Goal: Task Accomplishment & Management: Complete application form

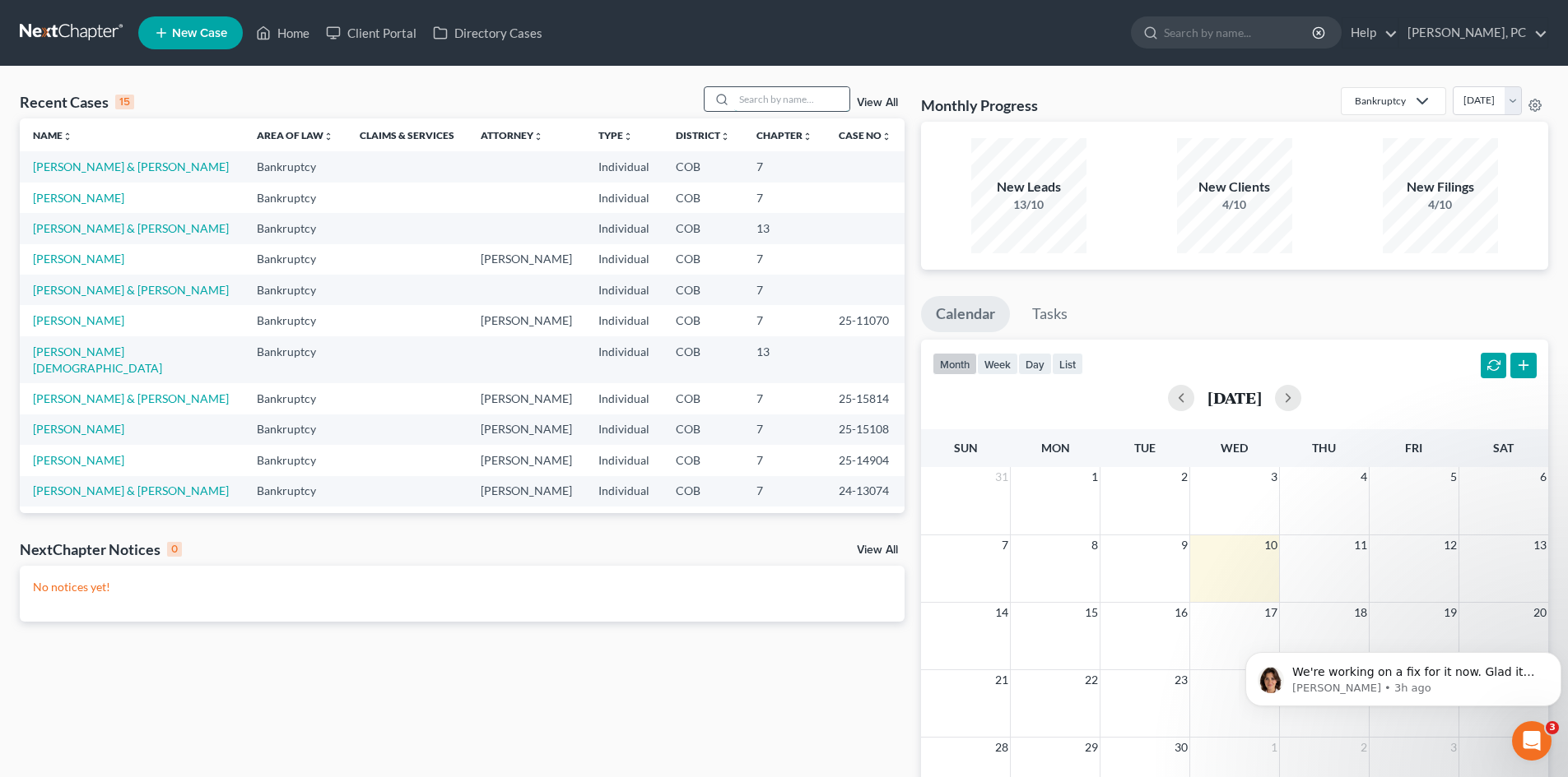
click at [796, 106] on input "search" at bounding box center [792, 99] width 116 height 24
type input "[PERSON_NAME]"
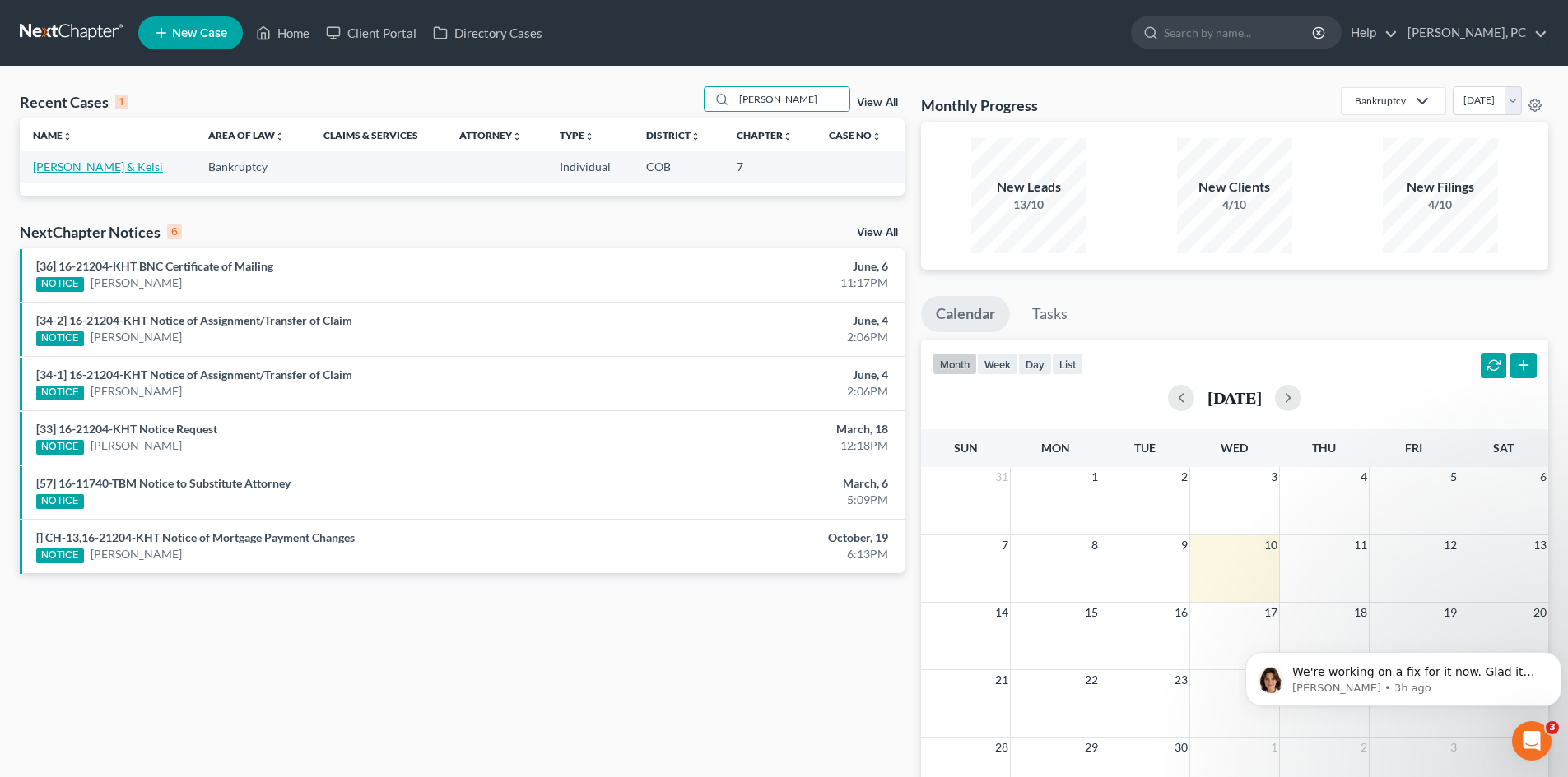
click at [87, 170] on link "[PERSON_NAME] & Kelsi" at bounding box center [98, 166] width 130 height 14
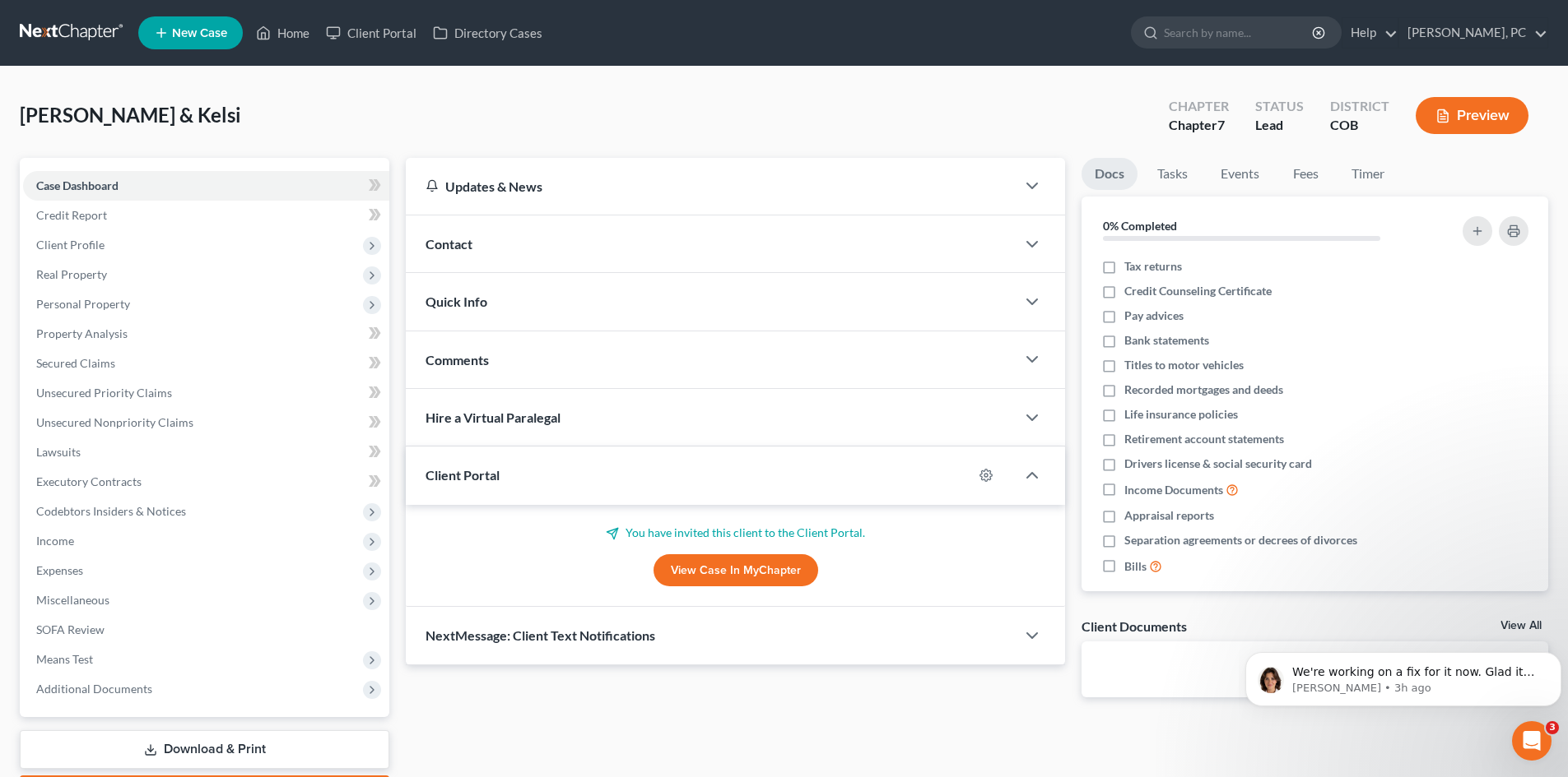
click at [682, 561] on link "View Case in MyChapter" at bounding box center [735, 571] width 164 height 33
click at [1537, 729] on div "Open Intercom Messenger" at bounding box center [1529, 739] width 54 height 54
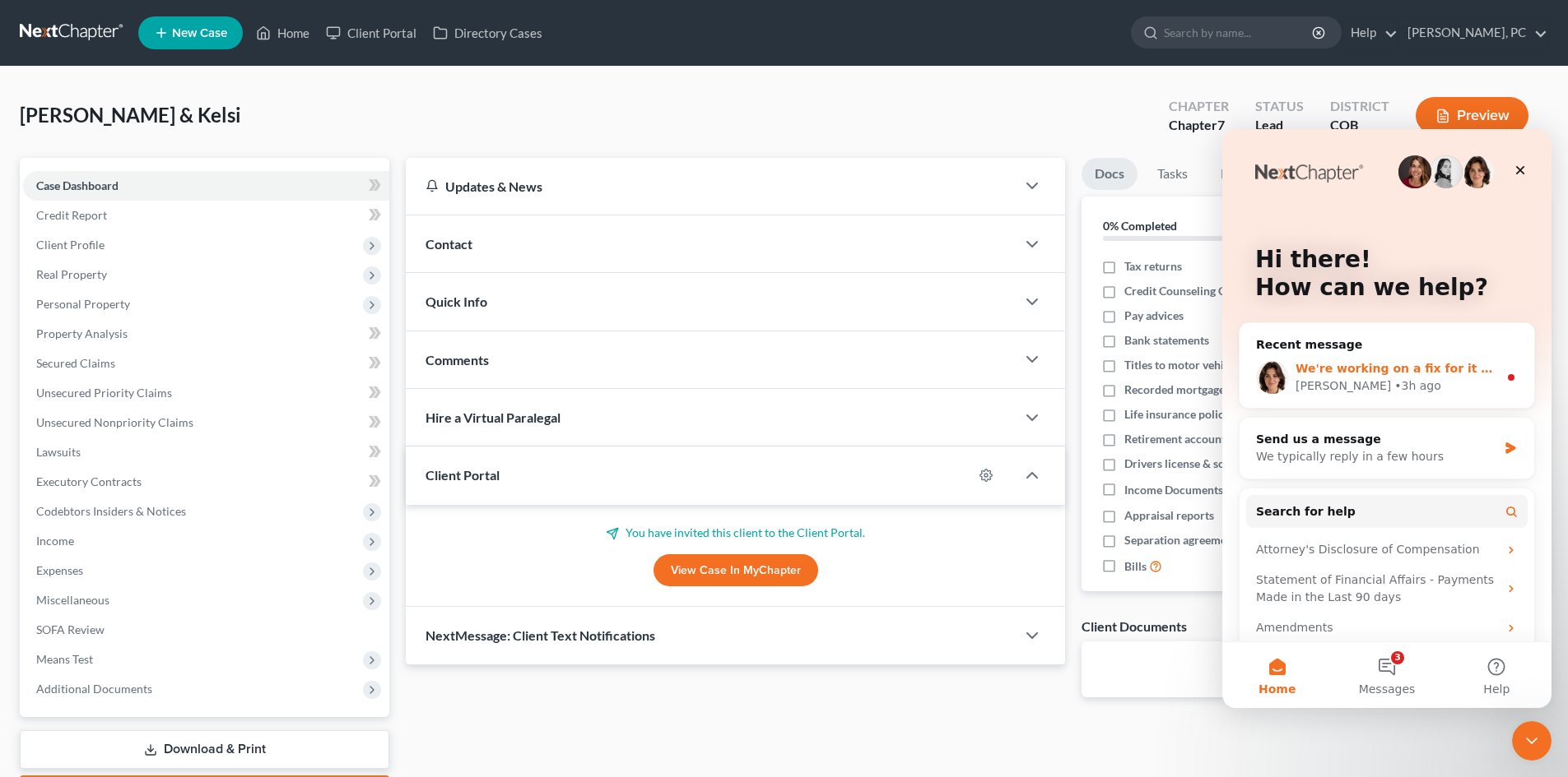
click at [1402, 368] on span "We're working on a fix for it now. Glad it went through!" at bounding box center [1476, 369] width 361 height 13
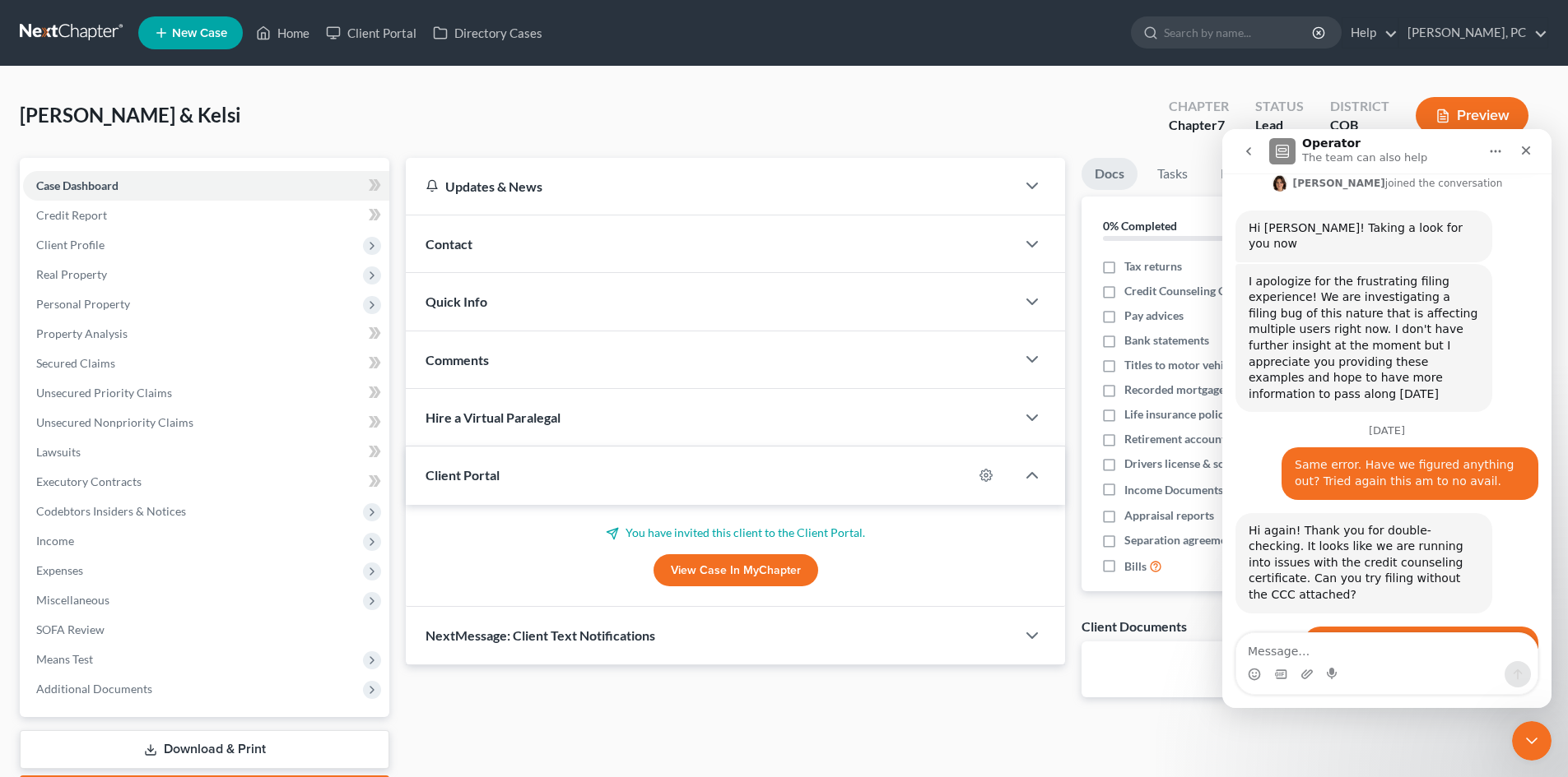
scroll to position [603, 0]
click at [1534, 744] on icon "Close Intercom Messenger" at bounding box center [1529, 739] width 20 height 20
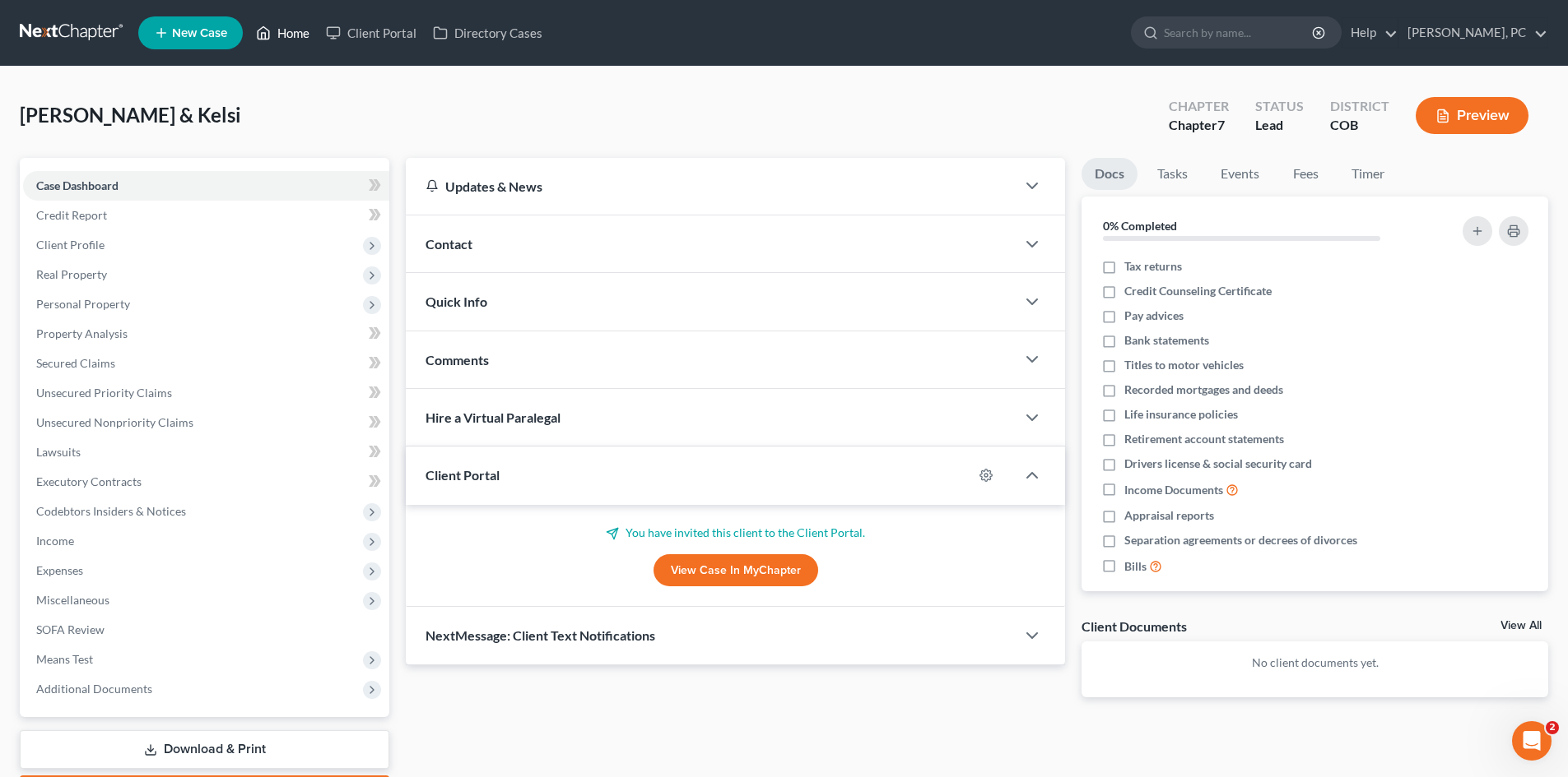
click at [286, 31] on link "Home" at bounding box center [282, 33] width 70 height 30
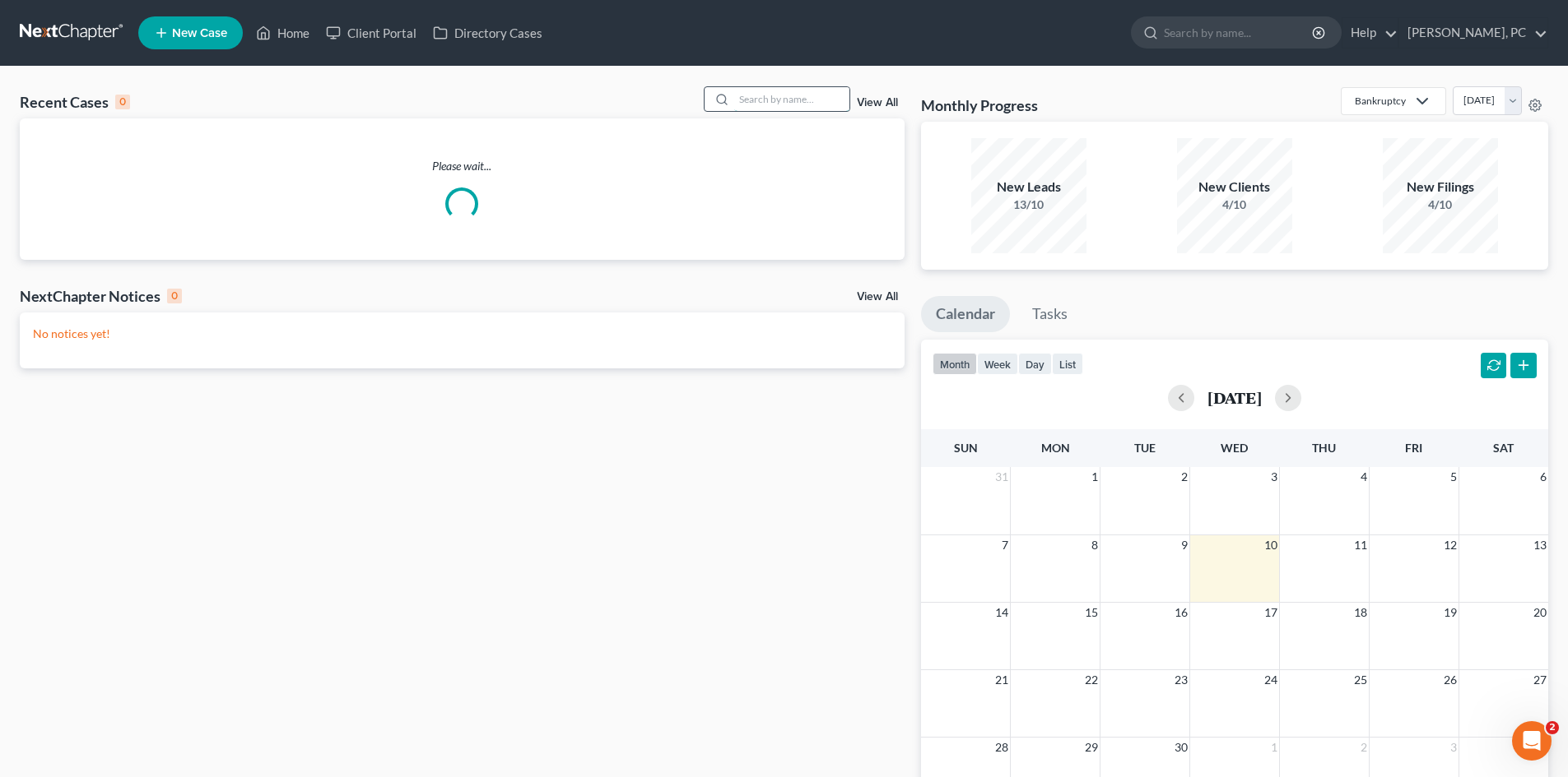
click at [789, 103] on input "search" at bounding box center [792, 99] width 116 height 24
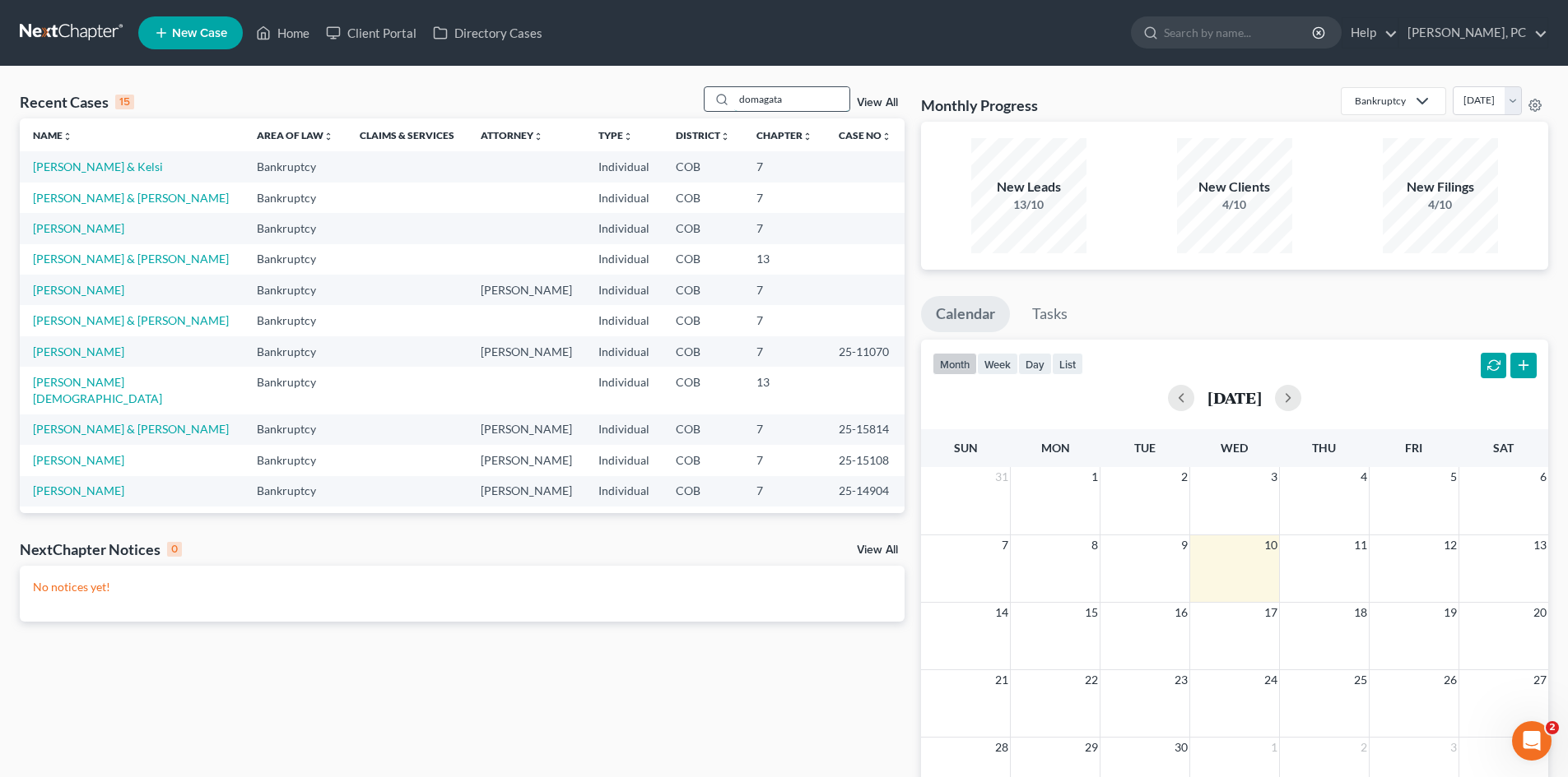
type input "domagata"
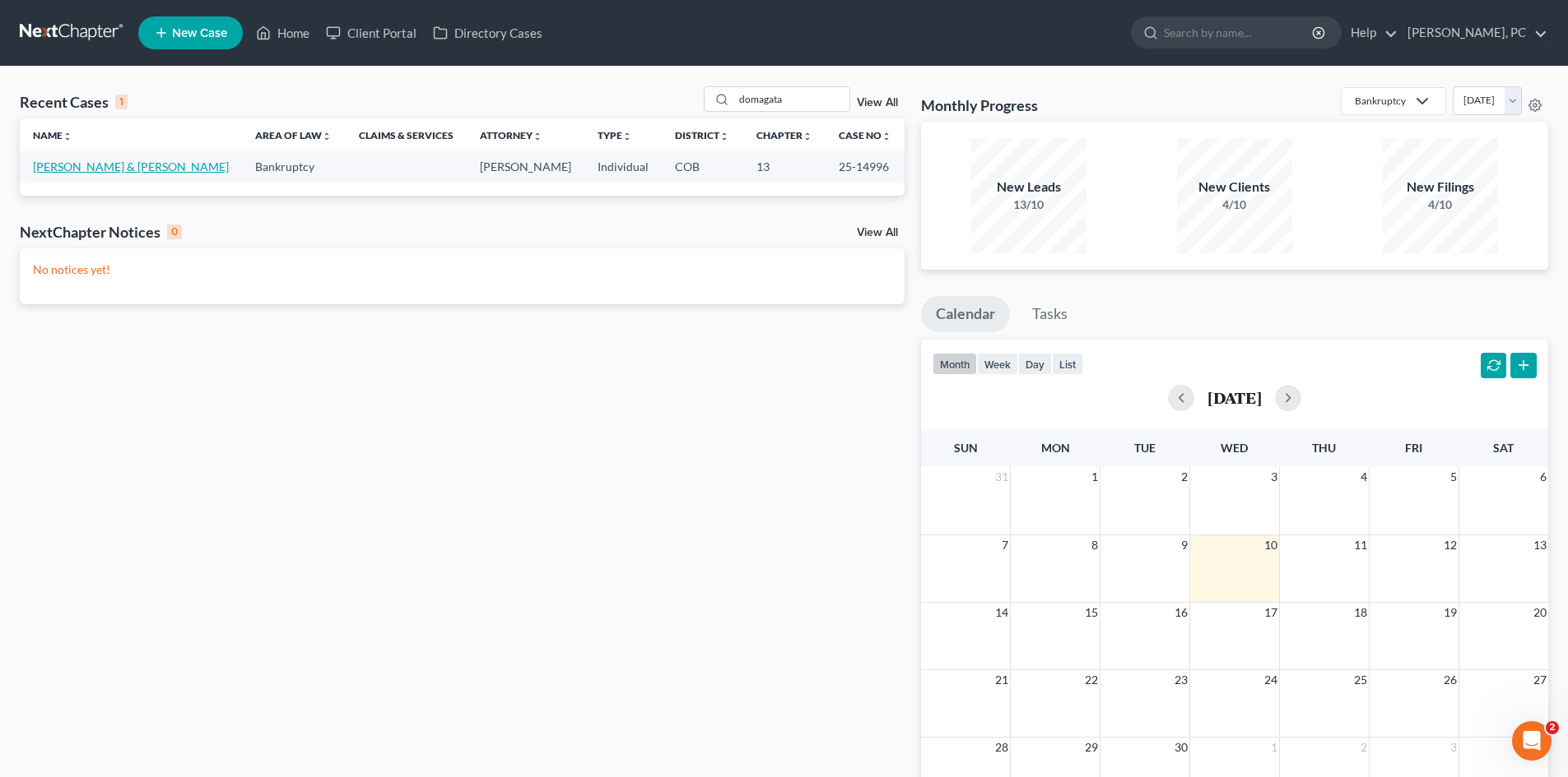
click at [111, 164] on link "[PERSON_NAME] & [PERSON_NAME]" at bounding box center [130, 166] width 196 height 14
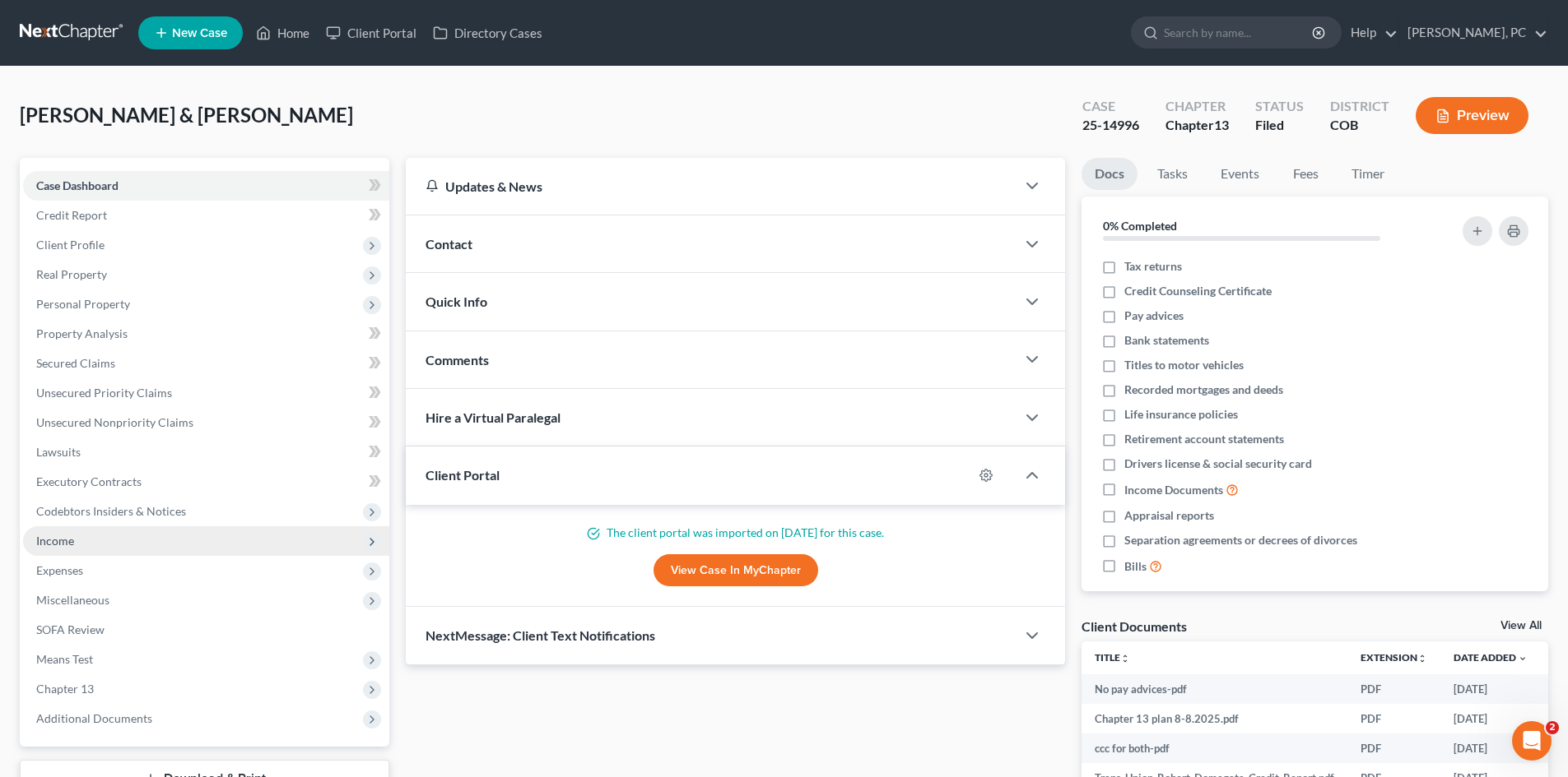
click at [60, 539] on span "Income" at bounding box center [55, 540] width 38 height 14
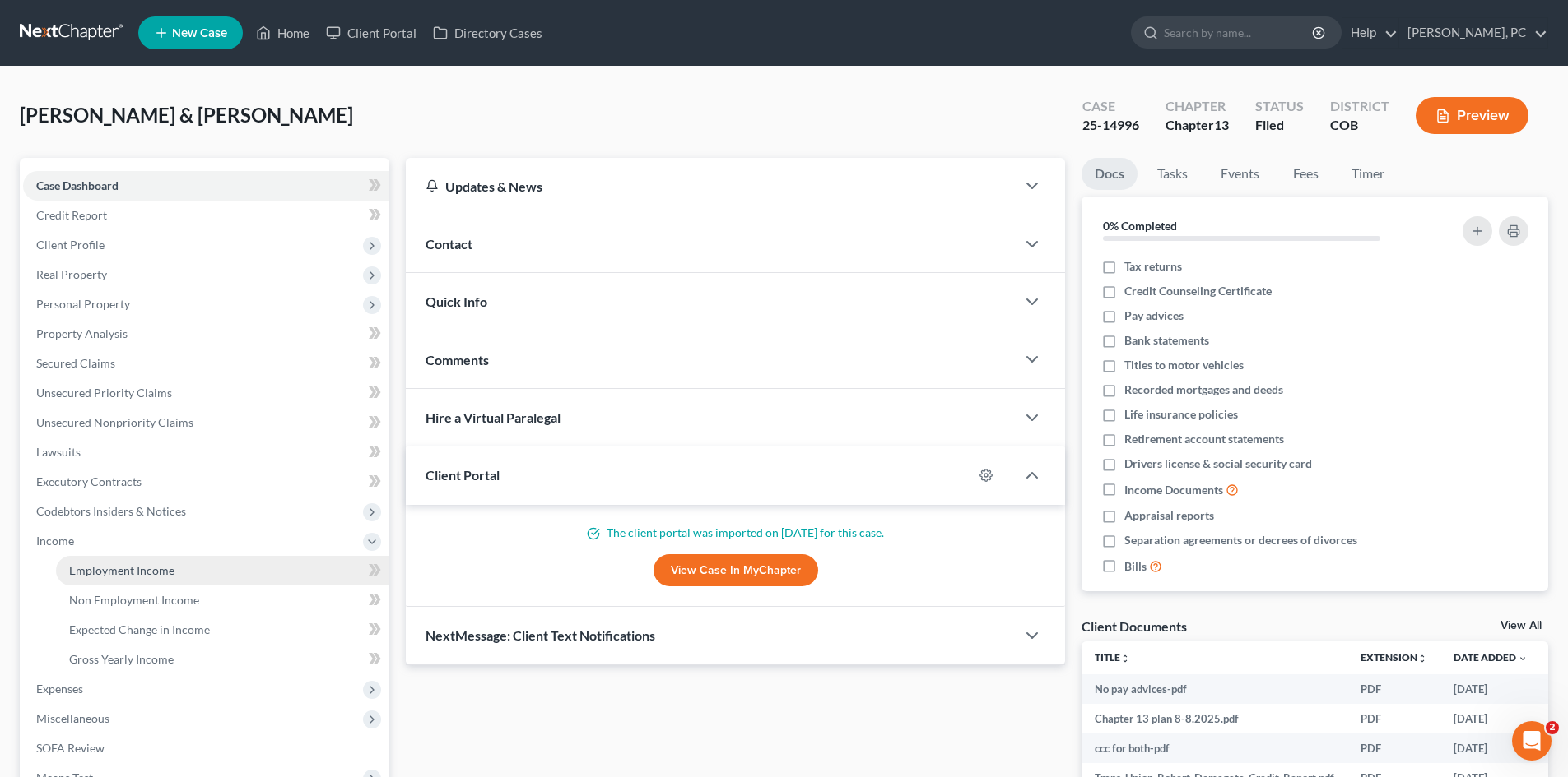
click at [102, 566] on span "Employment Income" at bounding box center [122, 570] width 106 height 14
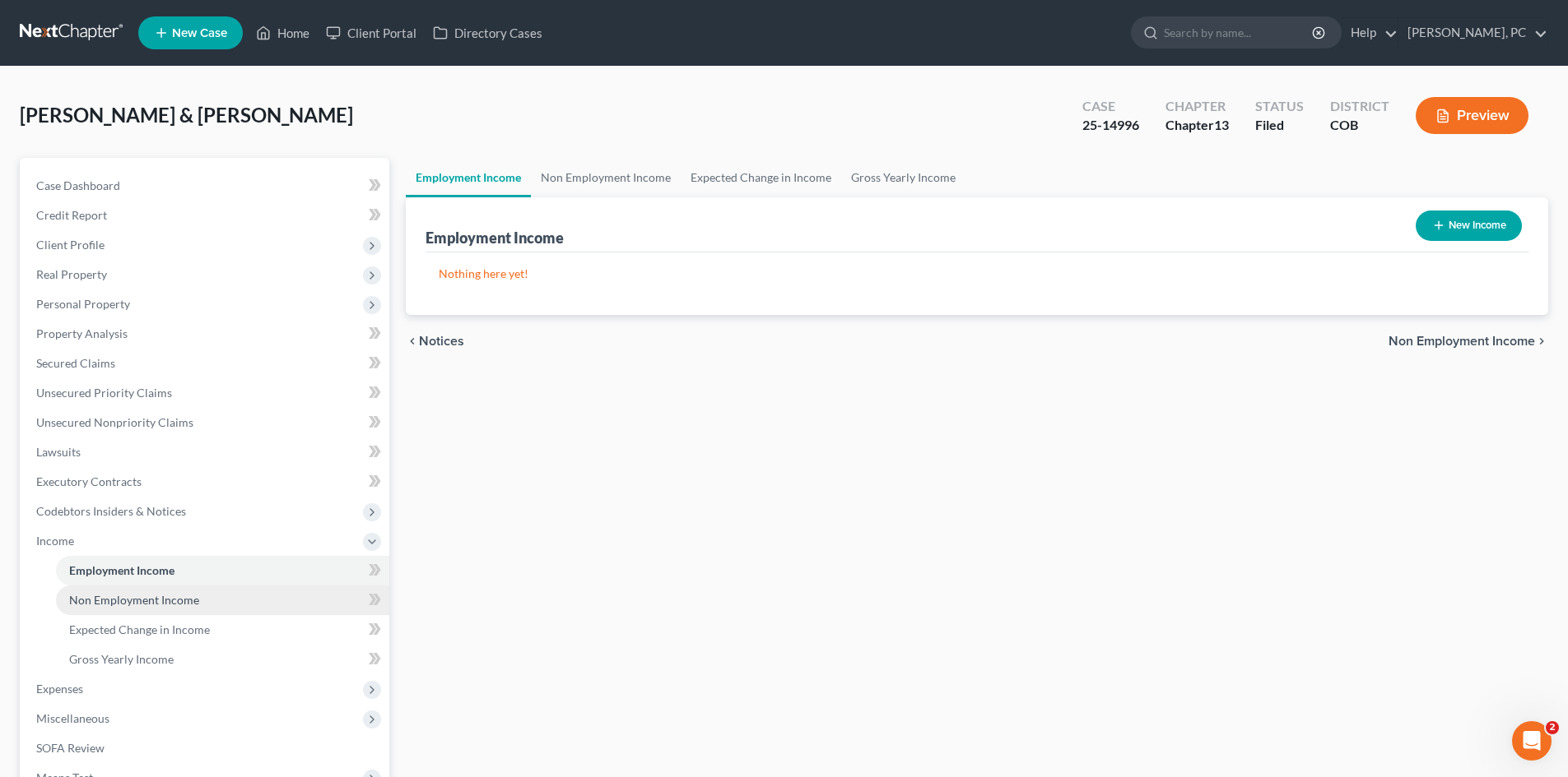
click at [172, 600] on span "Non Employment Income" at bounding box center [135, 600] width 130 height 14
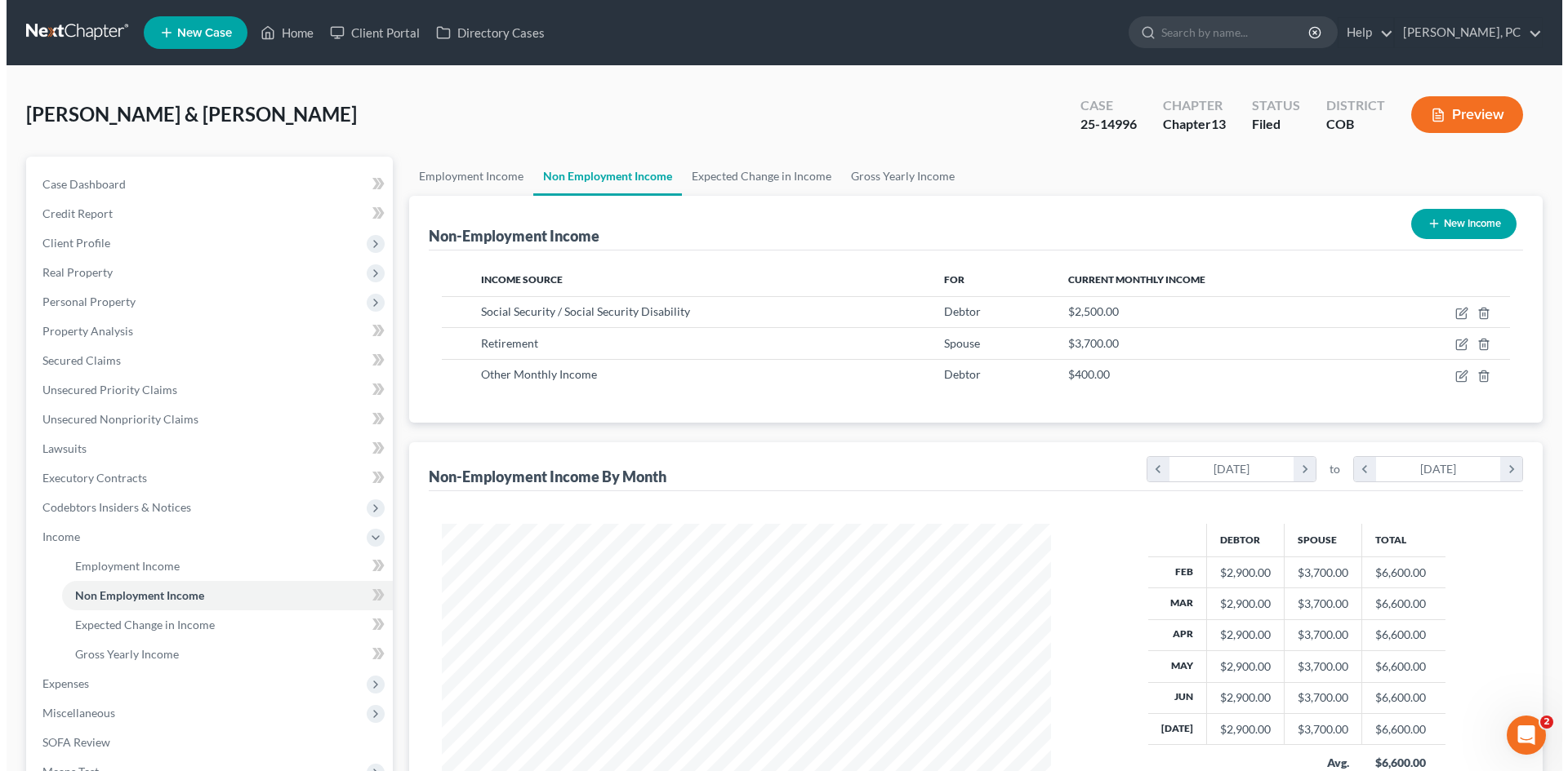
scroll to position [304, 642]
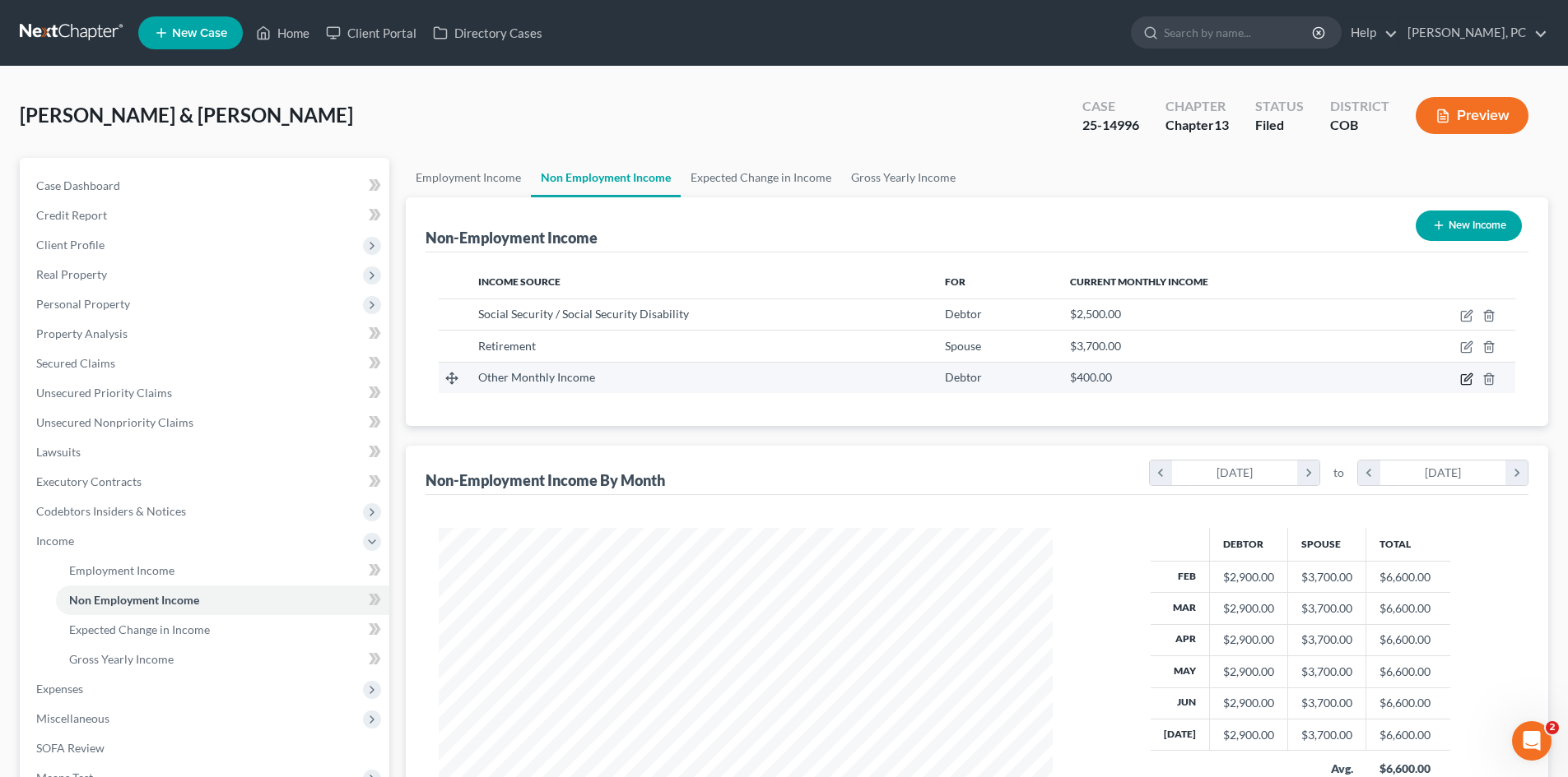
click at [1466, 377] on icon "button" at bounding box center [1466, 379] width 13 height 13
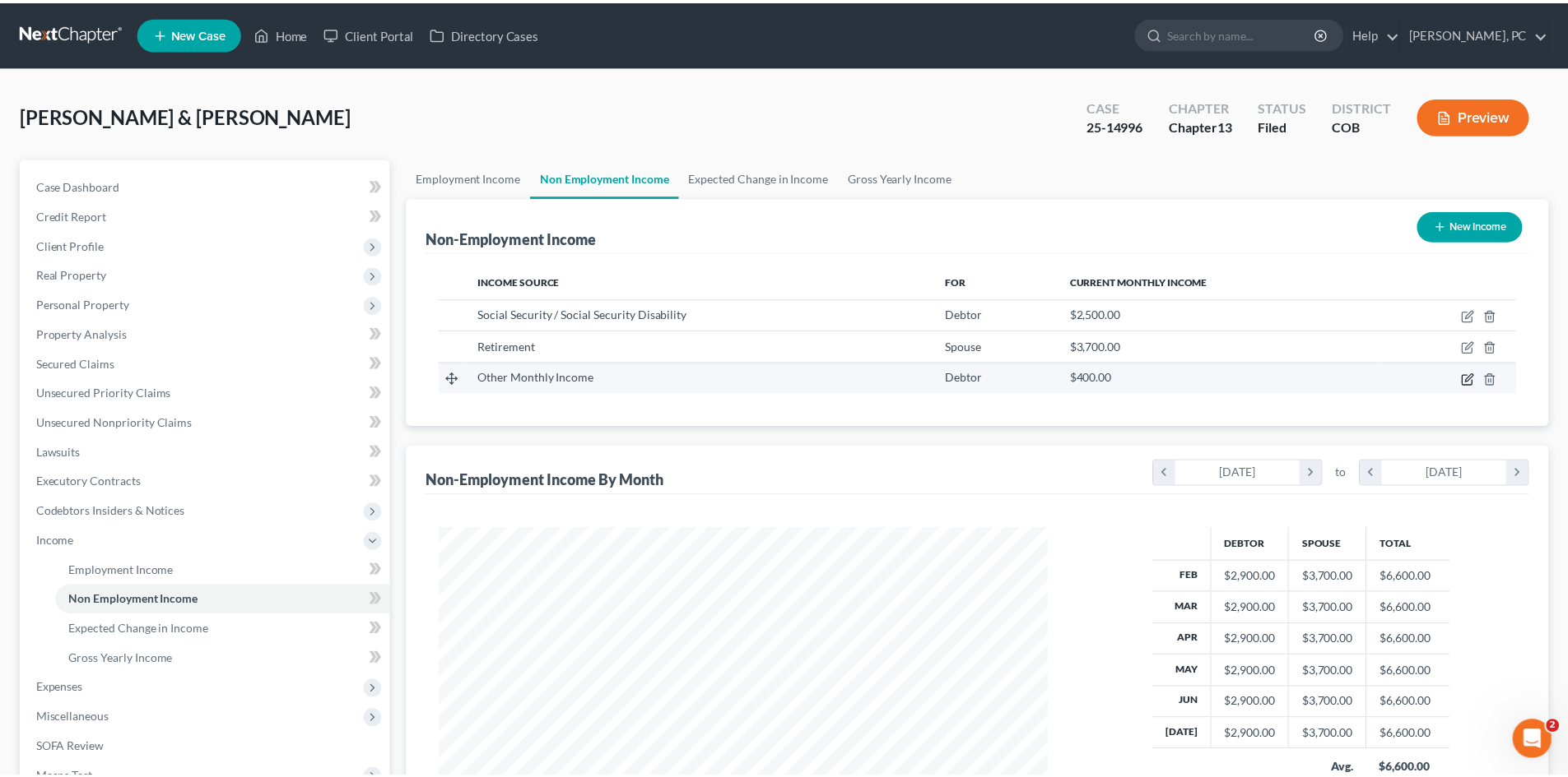
scroll to position [309, 653]
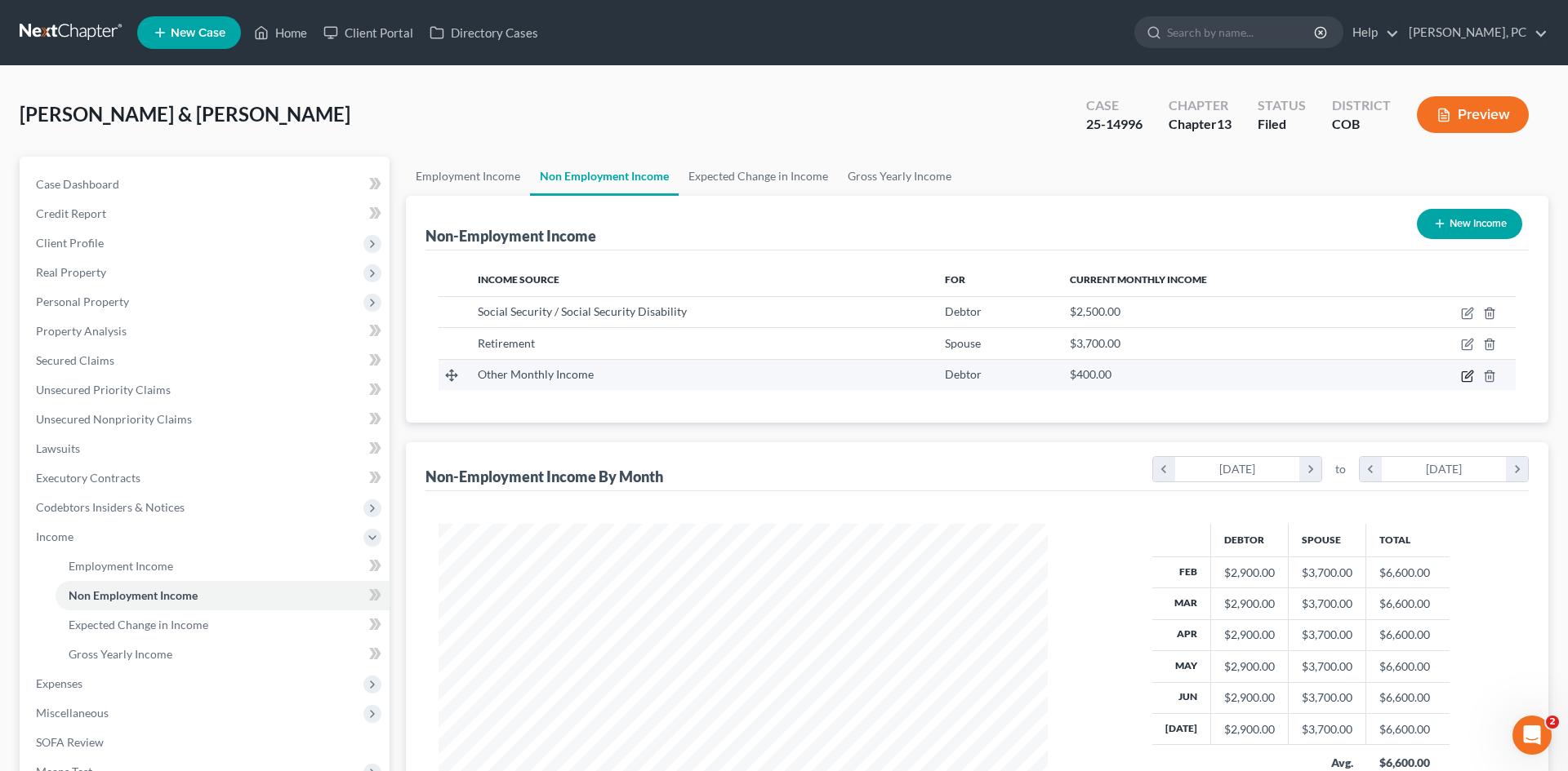
select select "13"
select select "0"
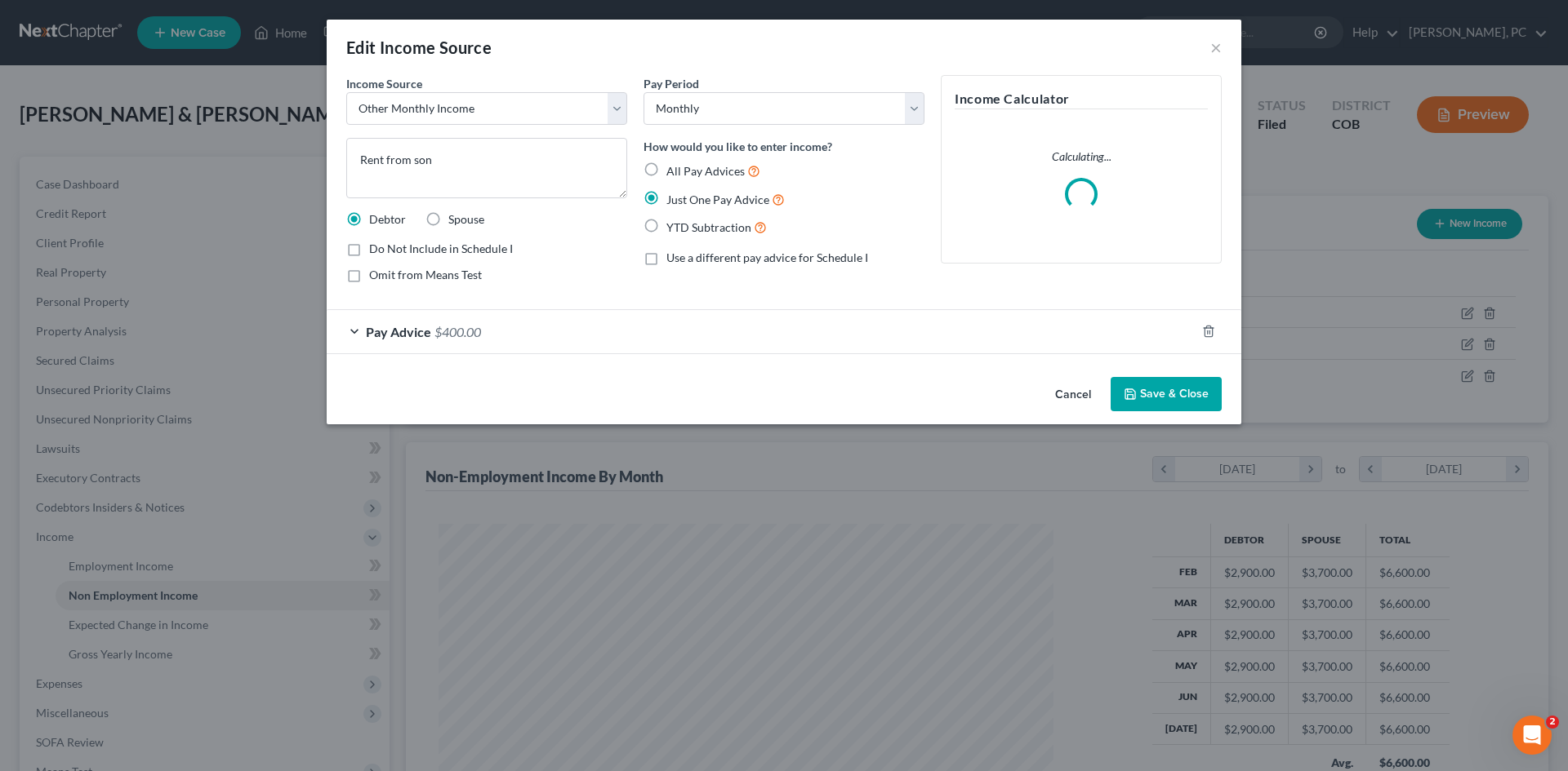
click at [1177, 388] on button "Save & Close" at bounding box center [1166, 395] width 111 height 34
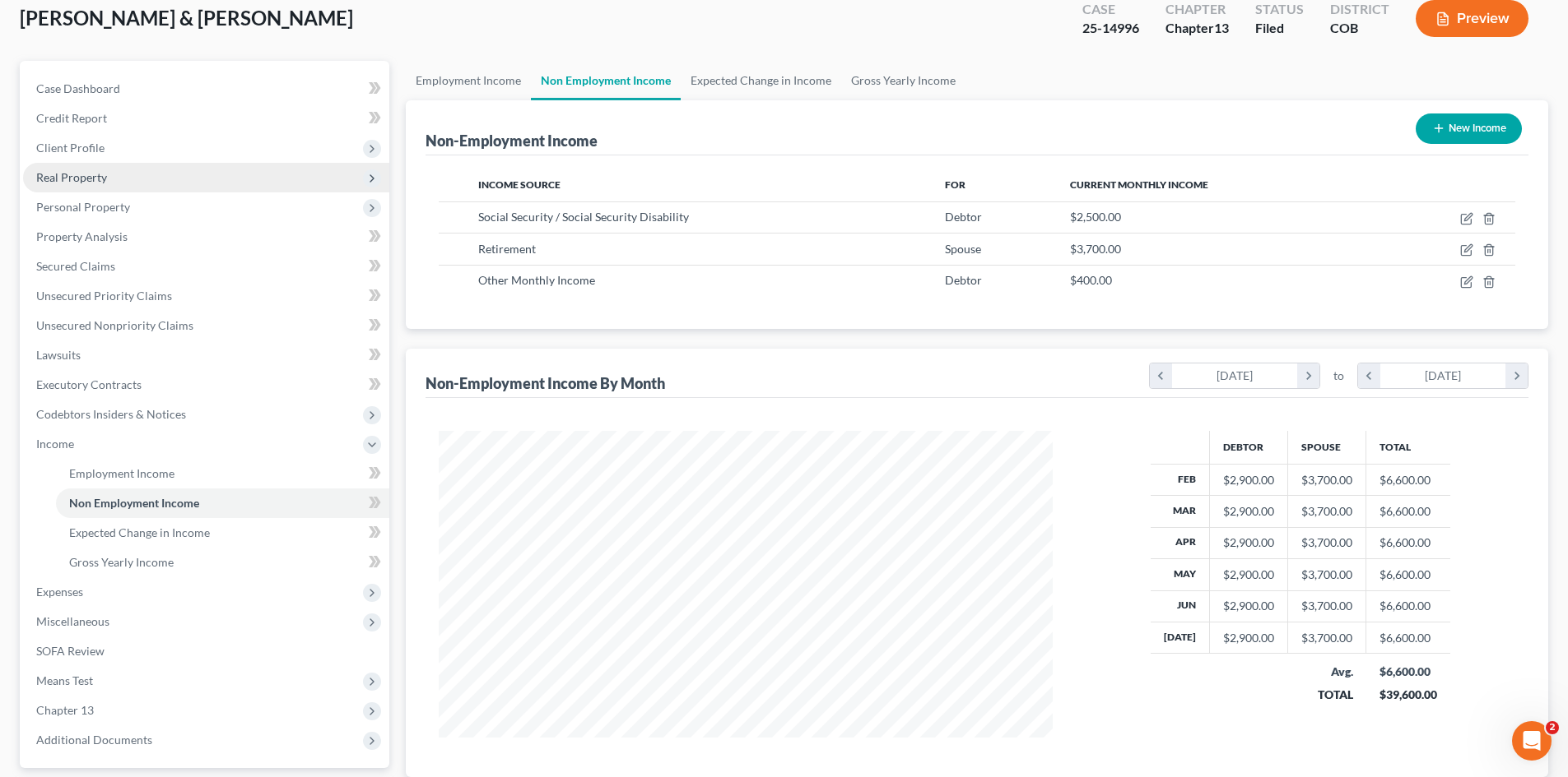
scroll to position [0, 0]
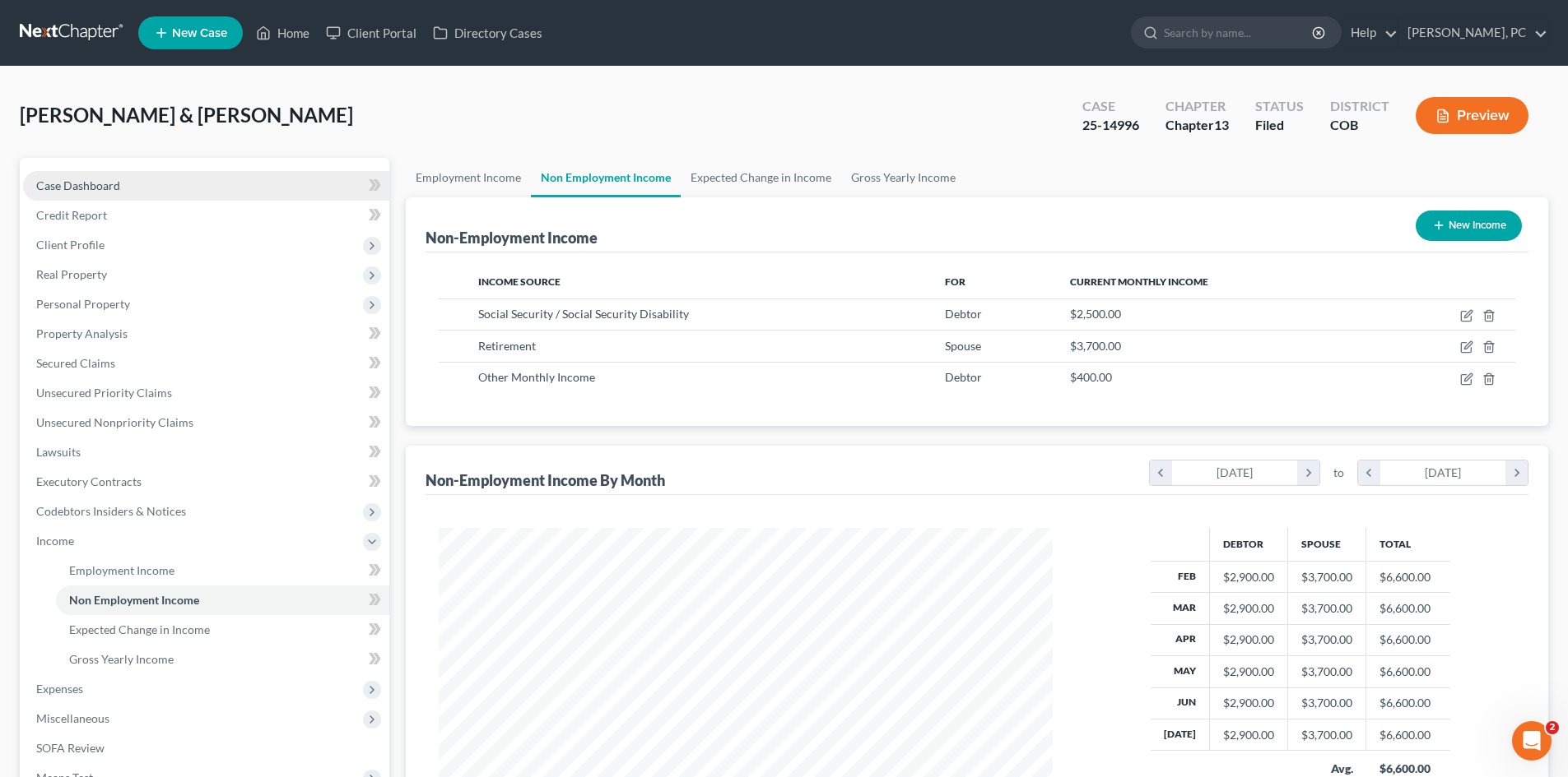
click at [106, 188] on span "Case Dashboard" at bounding box center [78, 185] width 84 height 14
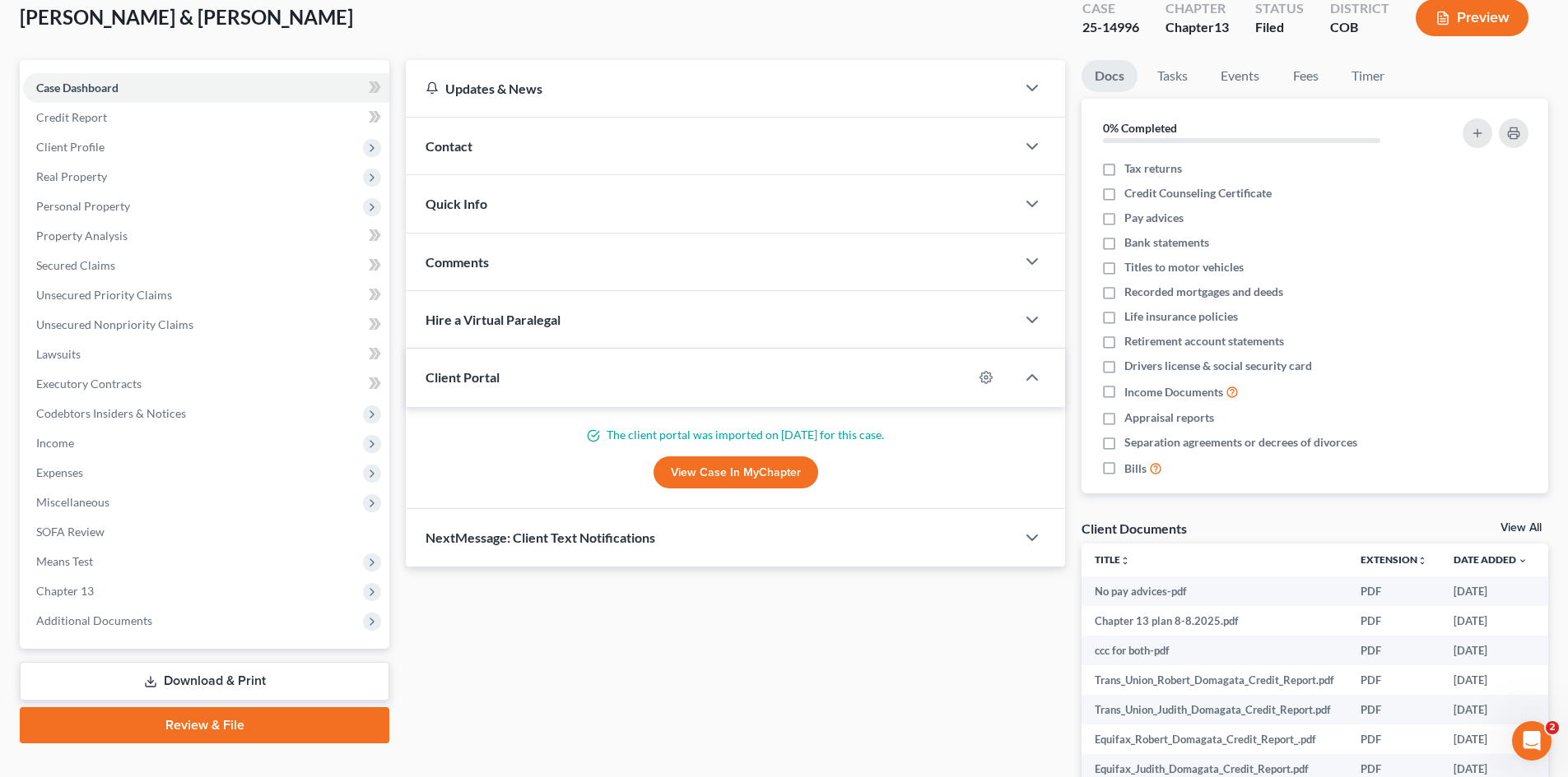
scroll to position [164, 0]
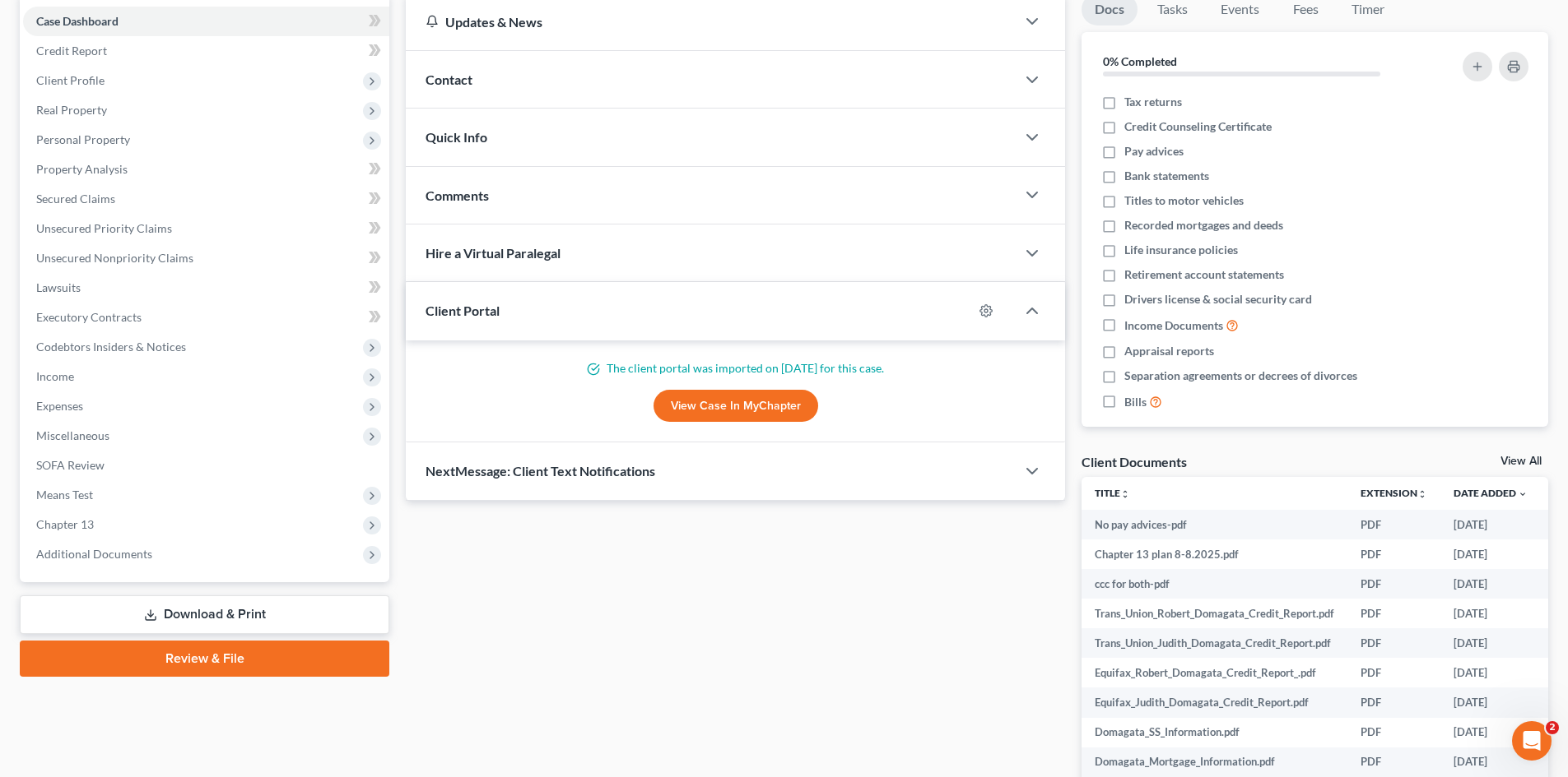
click at [750, 405] on link "View Case in MyChapter" at bounding box center [735, 407] width 164 height 33
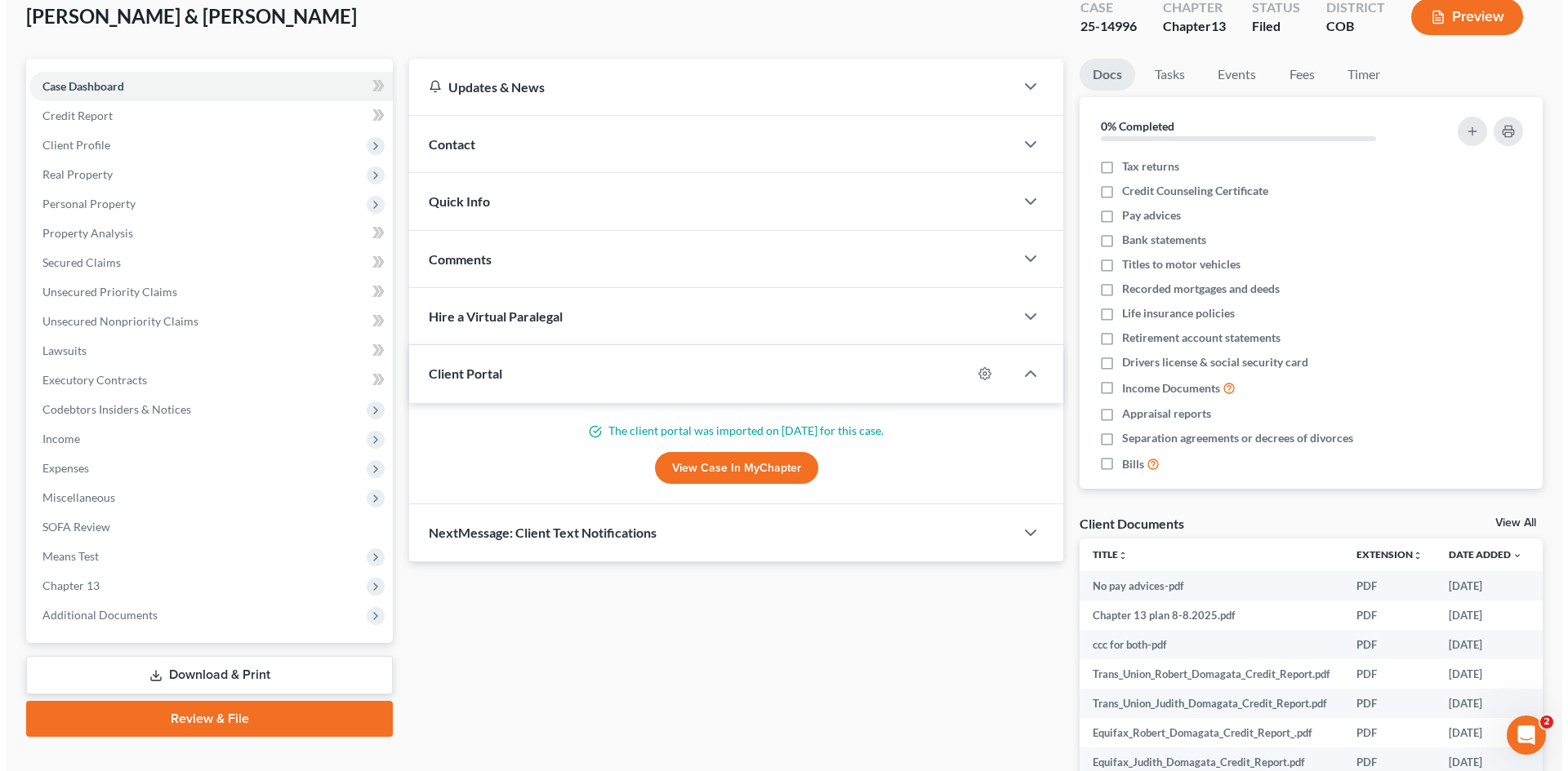
scroll to position [0, 0]
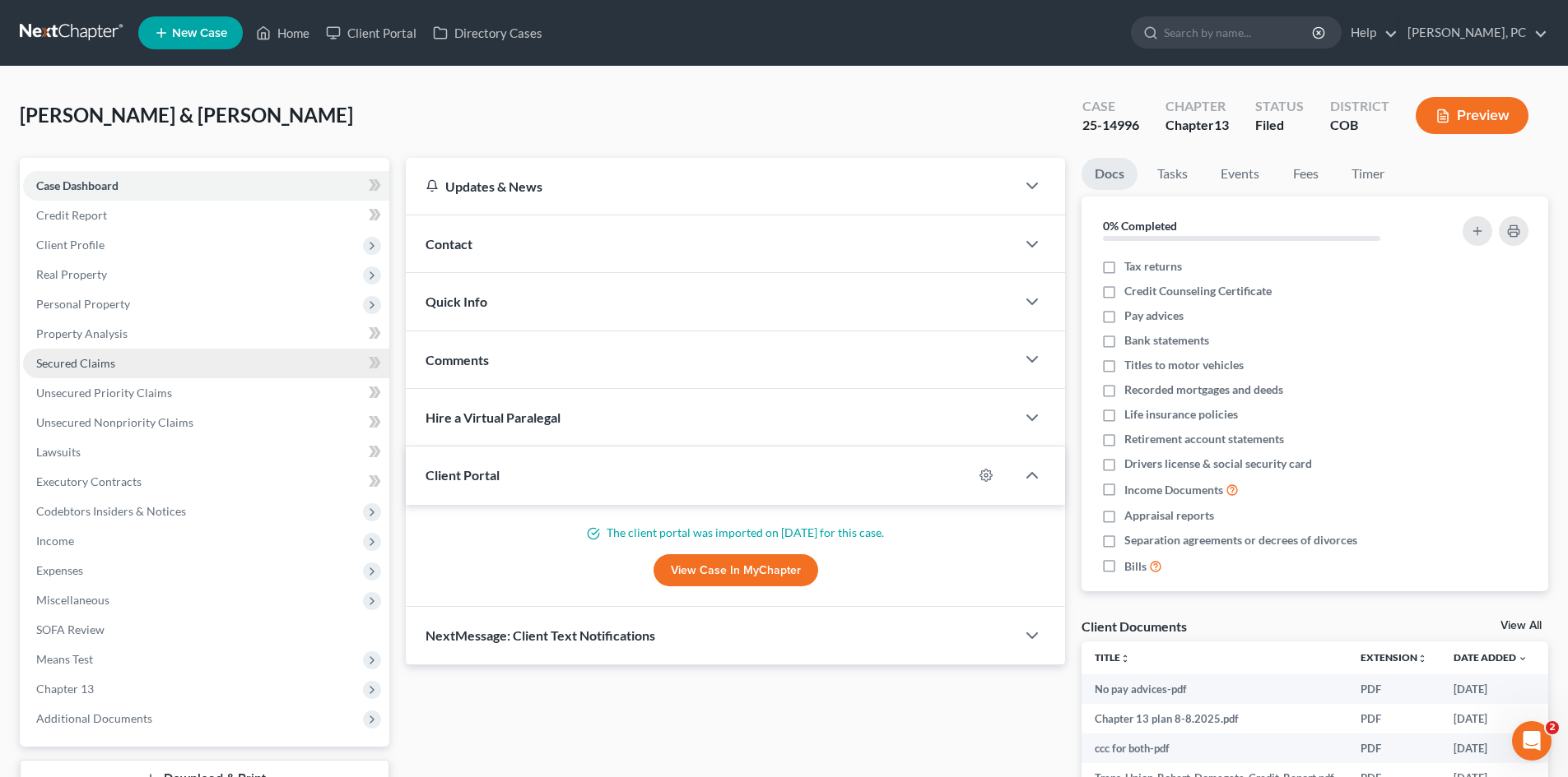
click at [65, 369] on span "Secured Claims" at bounding box center [76, 363] width 79 height 14
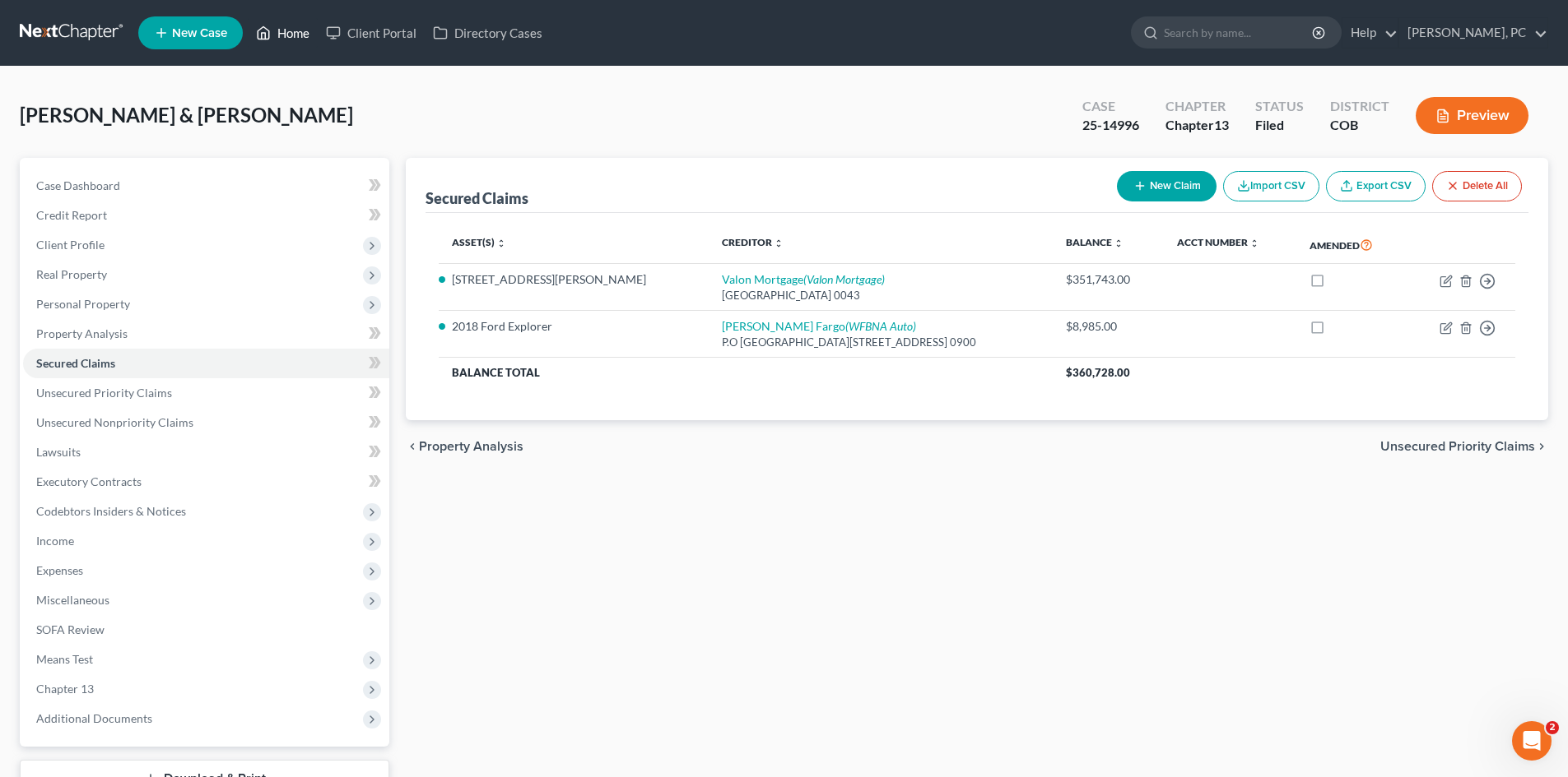
click at [291, 27] on link "Home" at bounding box center [282, 33] width 70 height 30
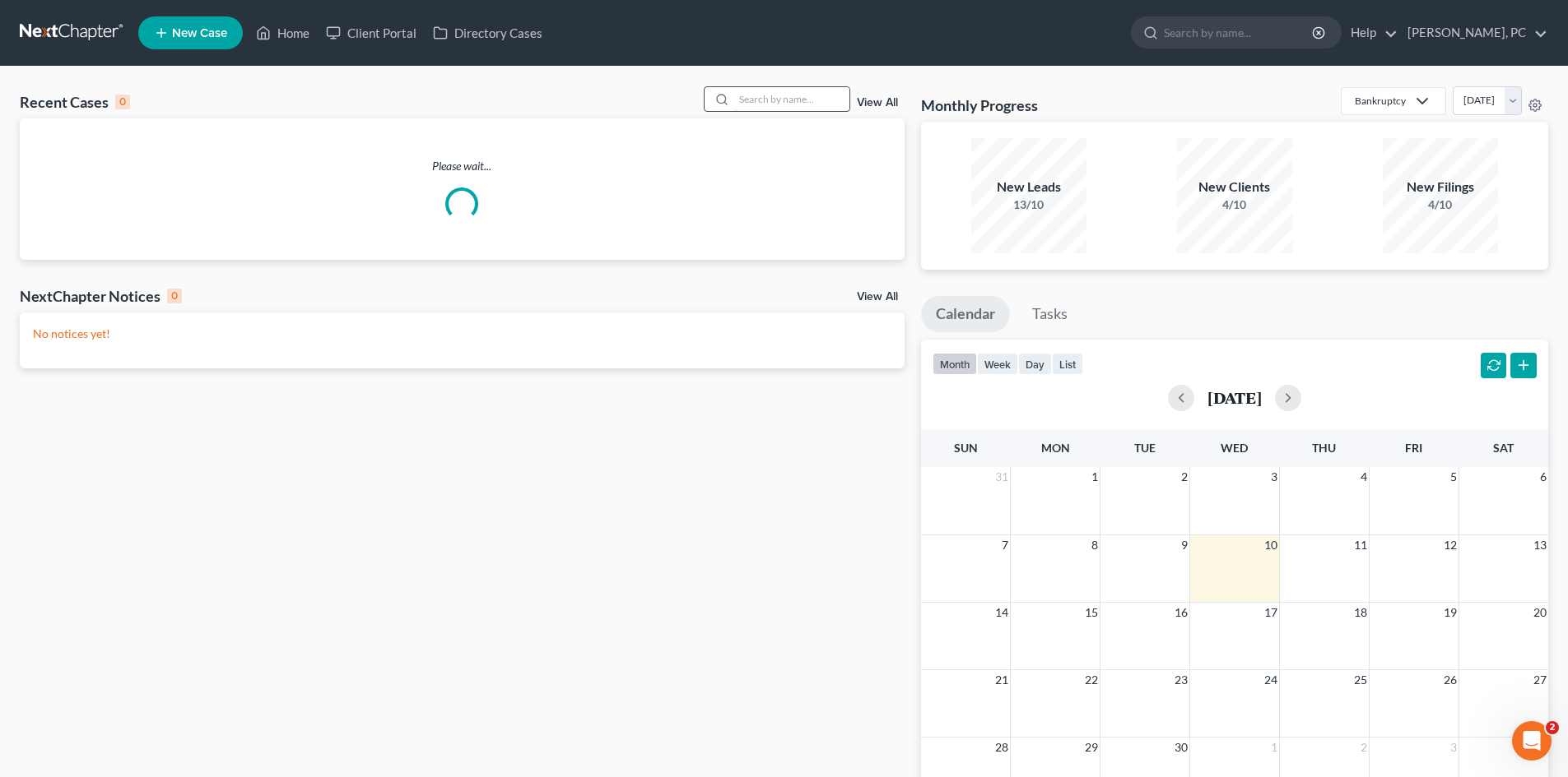
click at [758, 100] on input "search" at bounding box center [792, 99] width 116 height 24
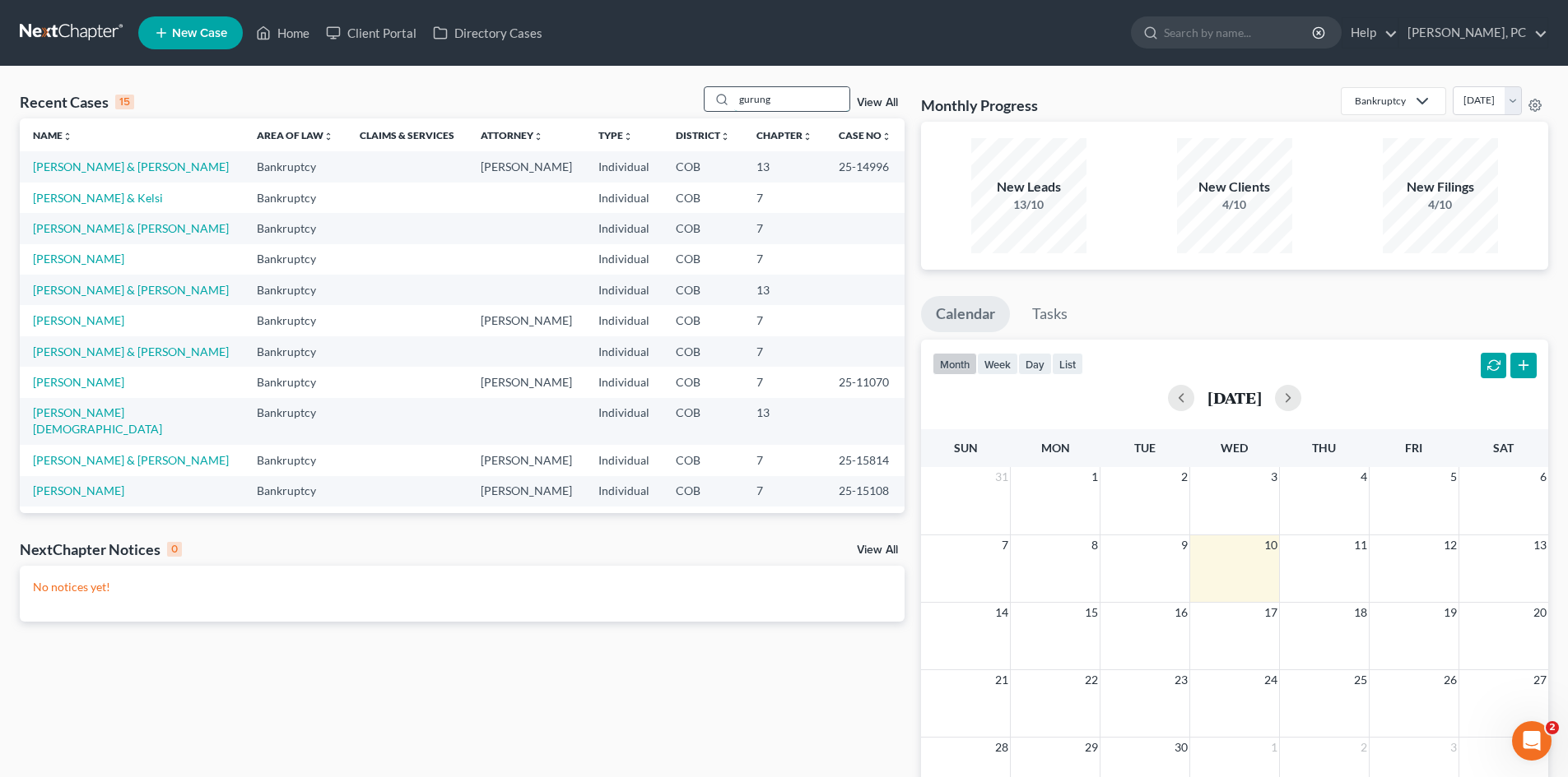
type input "gurung"
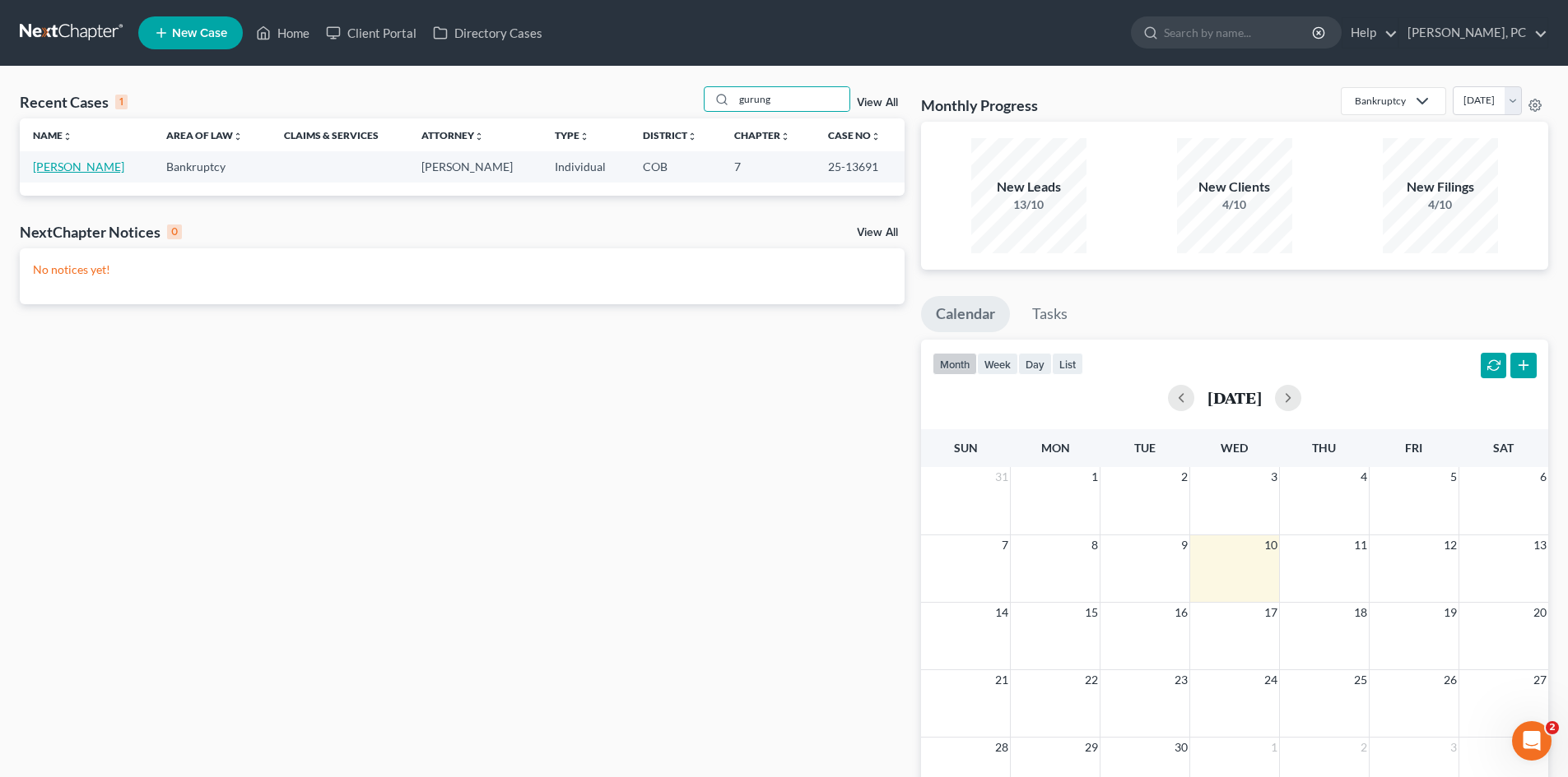
click at [78, 168] on link "[PERSON_NAME]" at bounding box center [78, 166] width 92 height 14
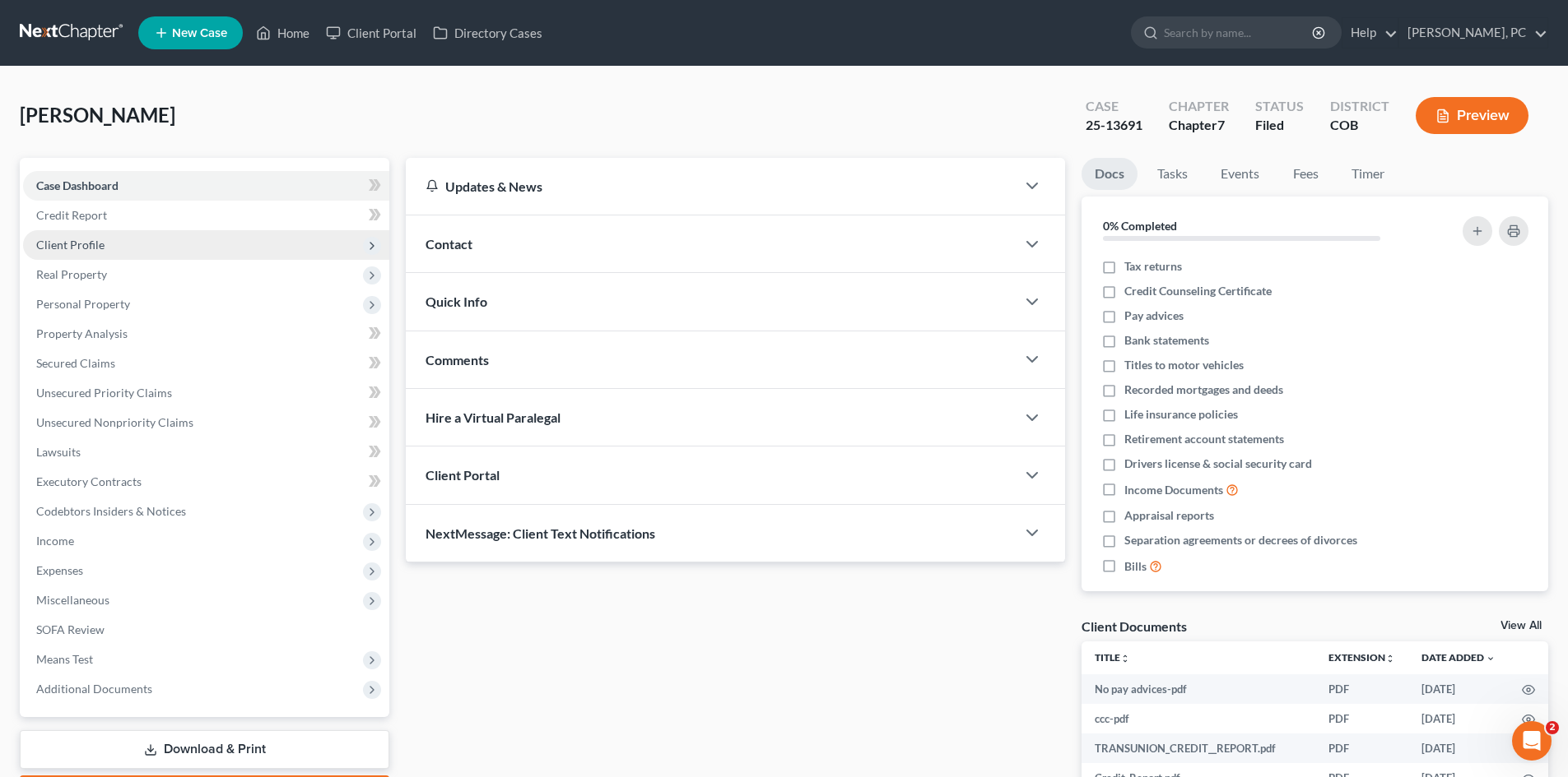
click at [79, 243] on span "Client Profile" at bounding box center [70, 244] width 68 height 14
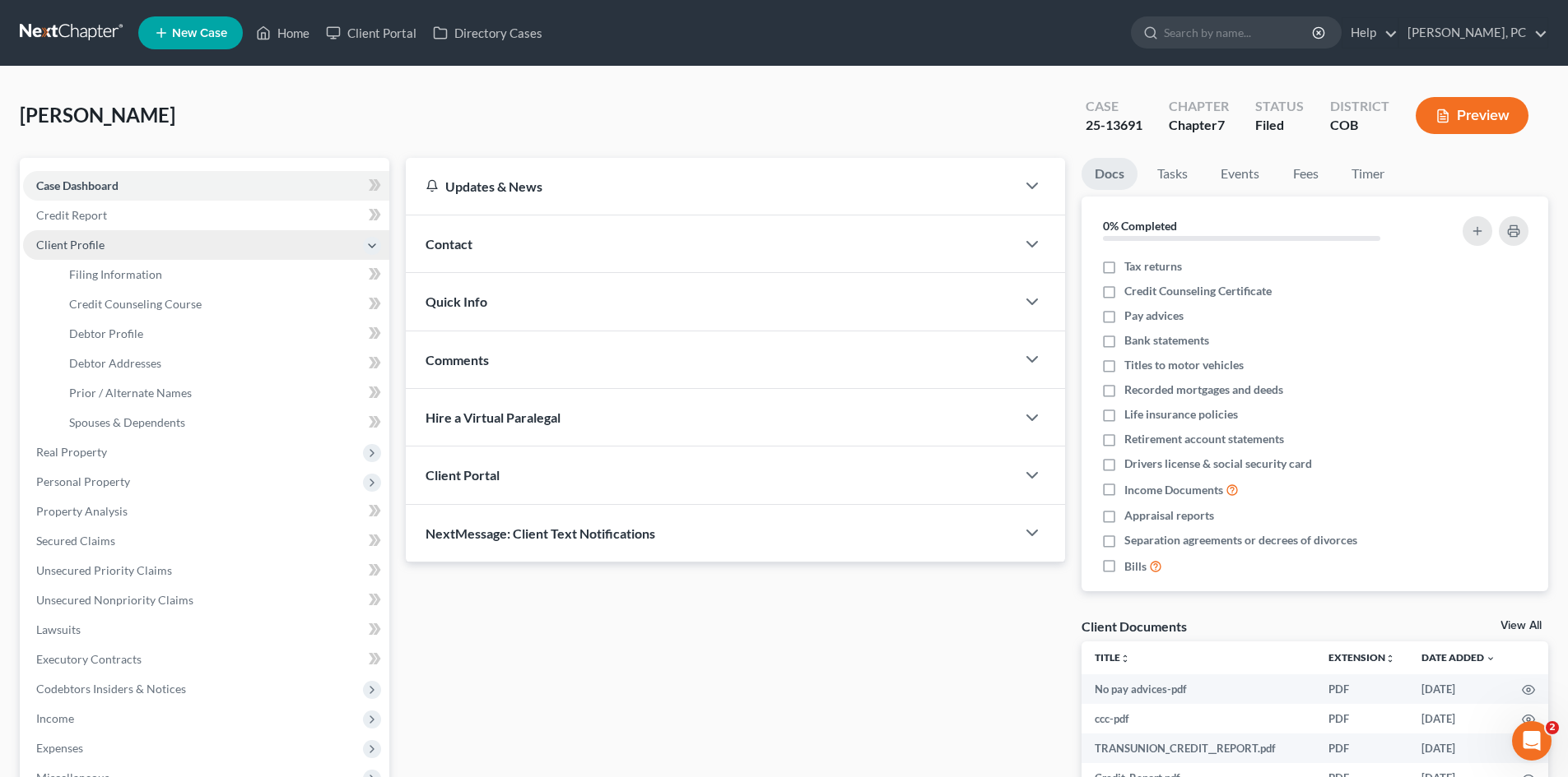
click at [73, 241] on span "Client Profile" at bounding box center [70, 244] width 68 height 14
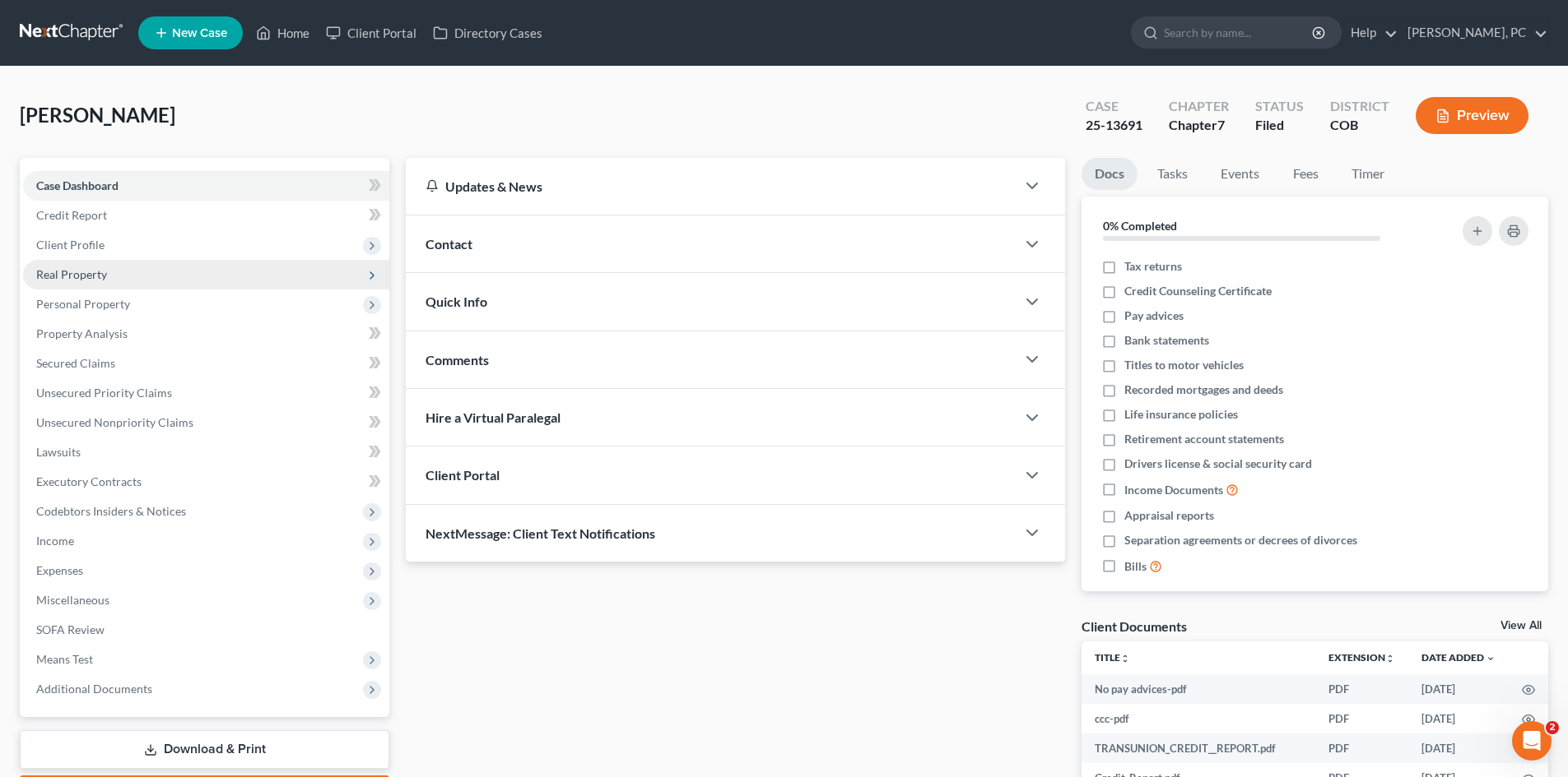
click at [81, 275] on span "Real Property" at bounding box center [72, 274] width 71 height 14
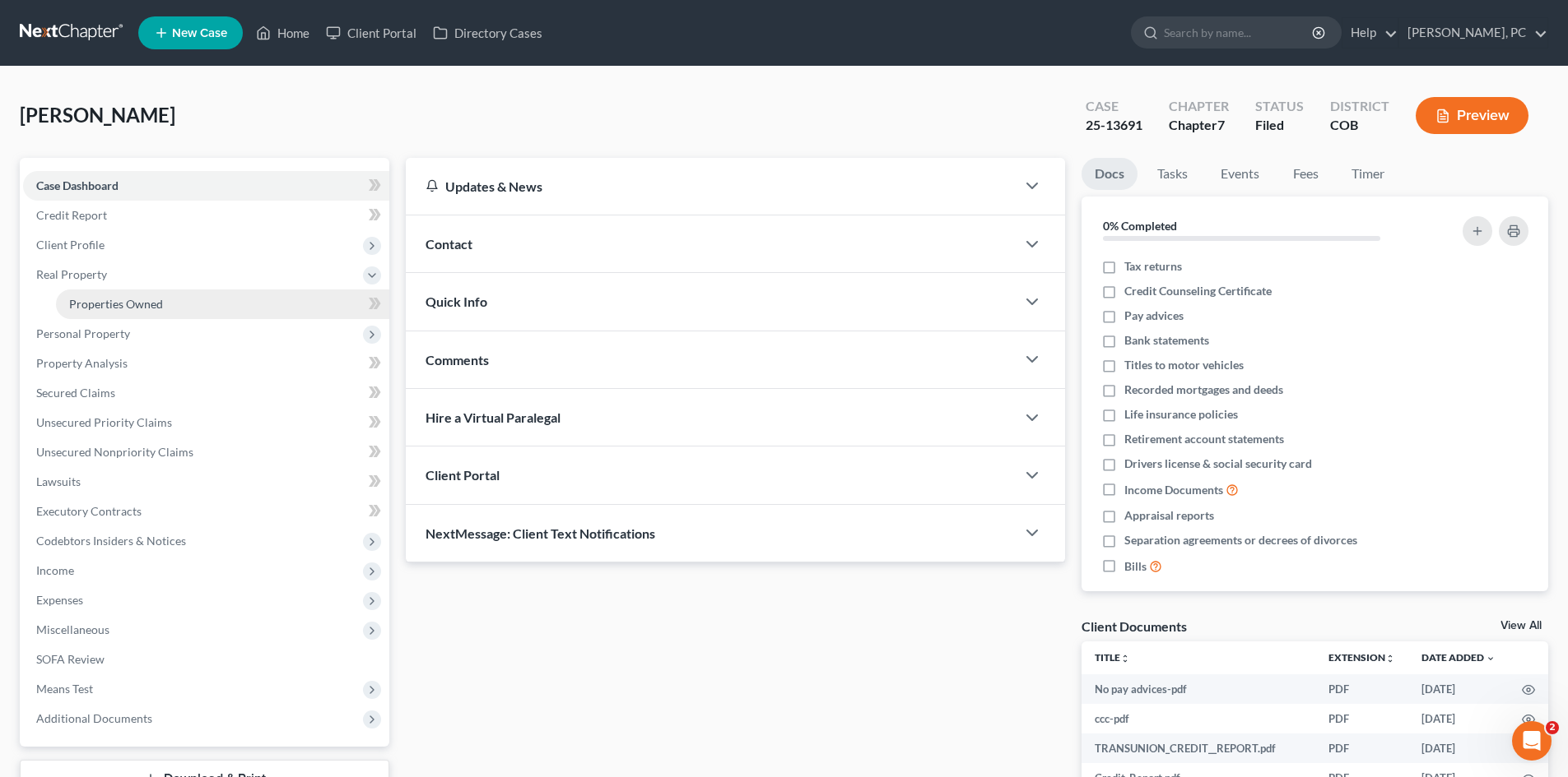
click at [135, 301] on span "Properties Owned" at bounding box center [116, 304] width 94 height 14
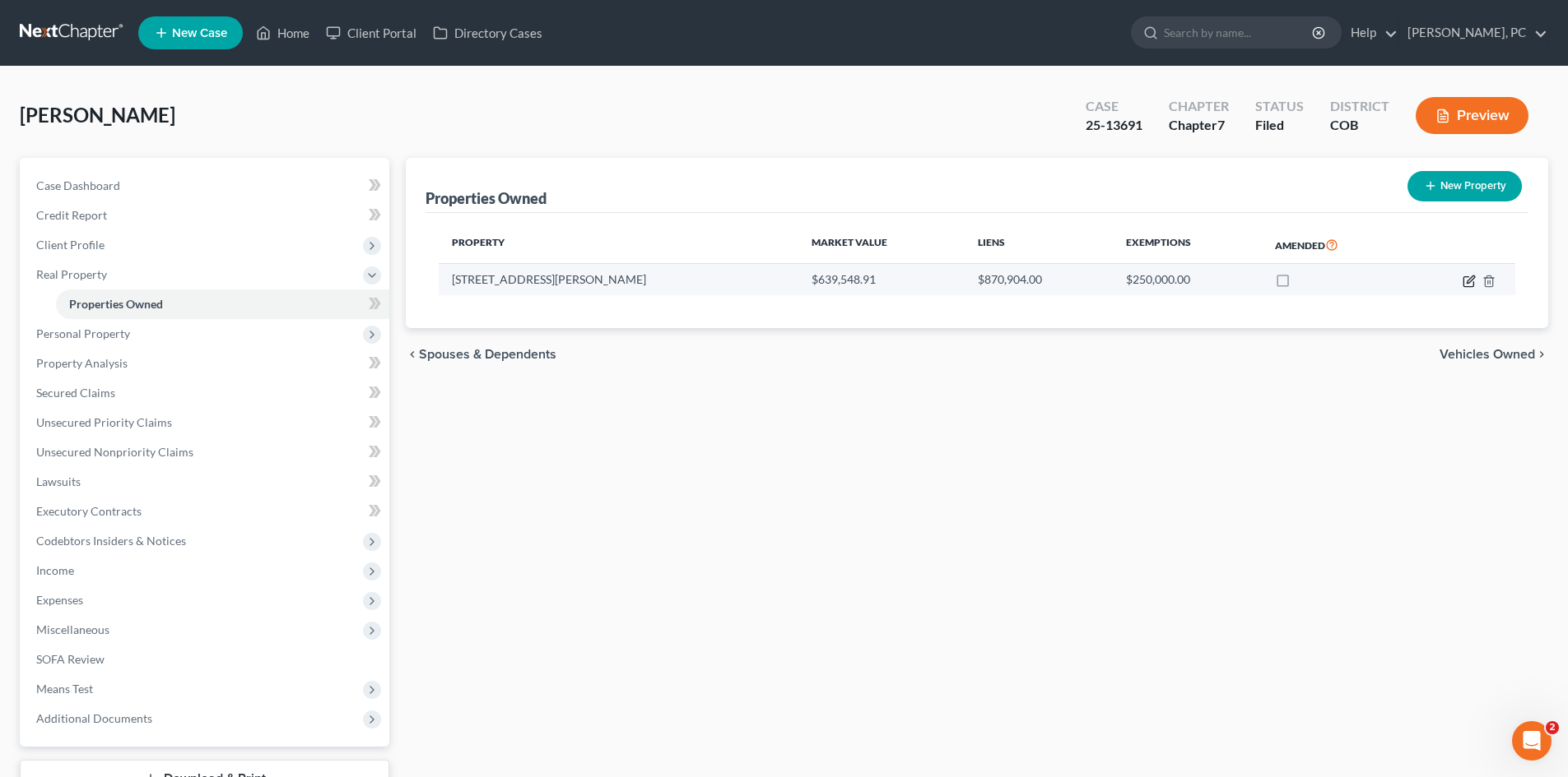
click at [1471, 275] on icon "button" at bounding box center [1469, 281] width 13 height 13
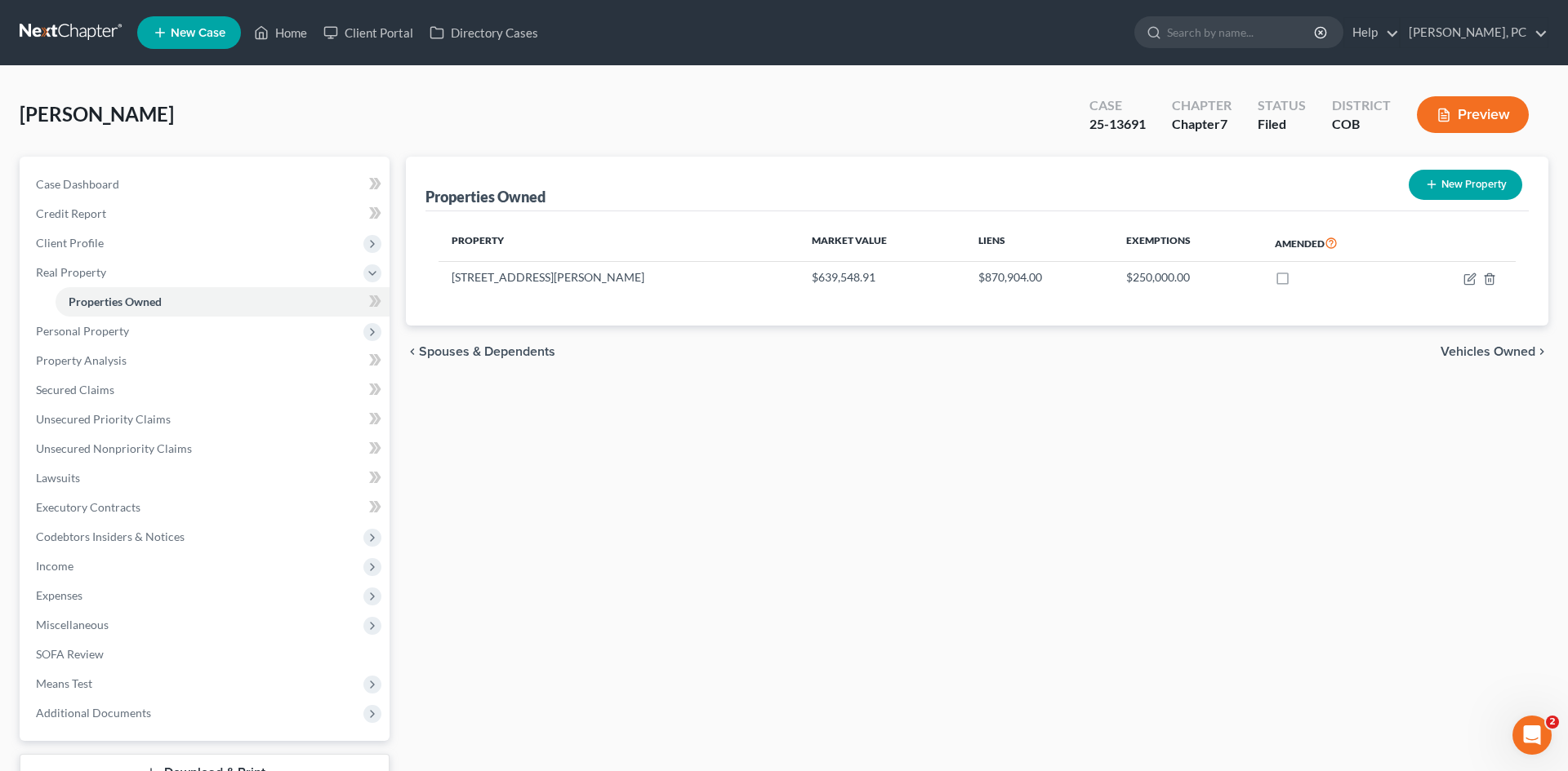
select select "5"
select select "0"
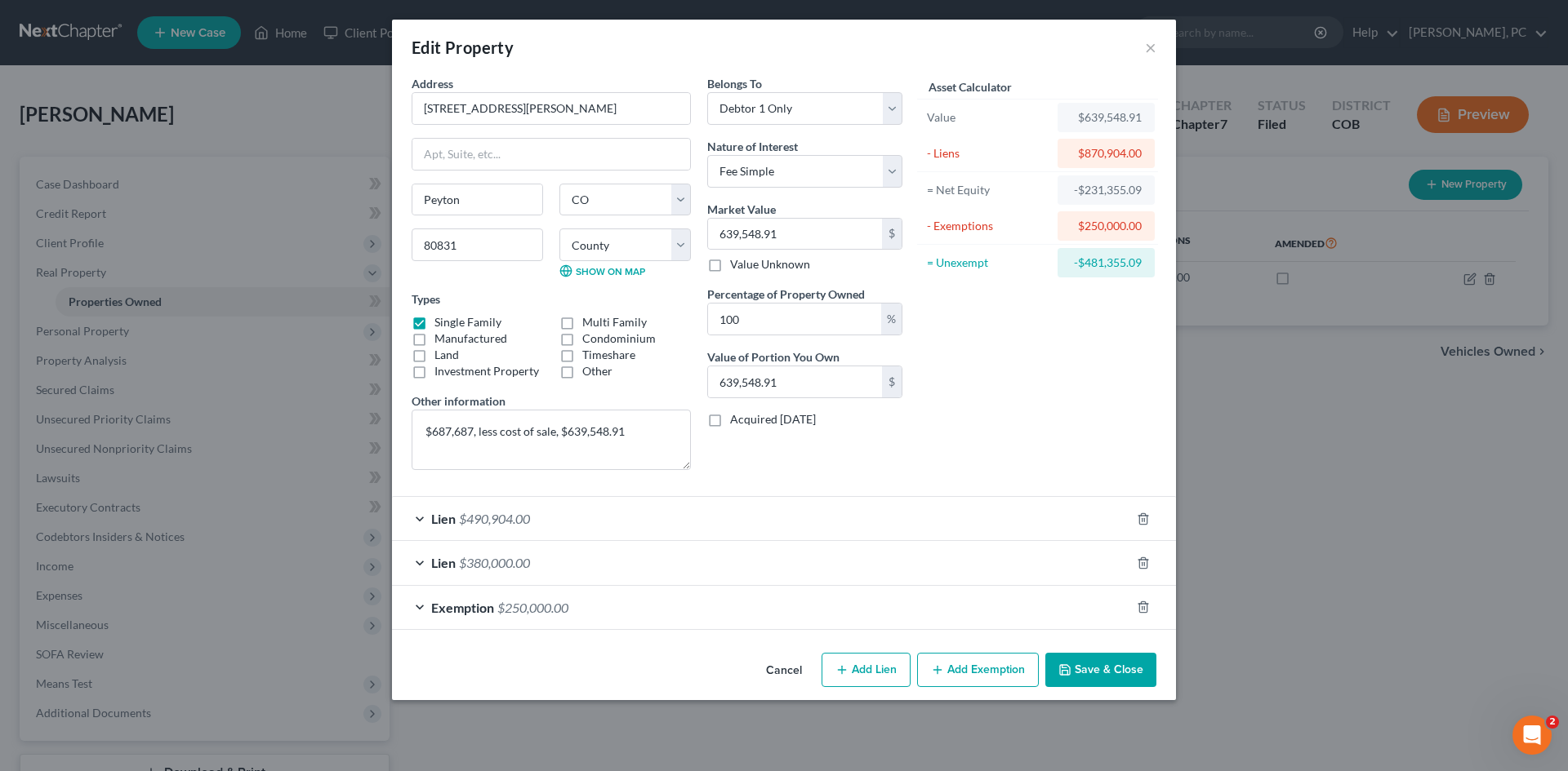
click at [480, 519] on span "$490,904.00" at bounding box center [494, 518] width 71 height 16
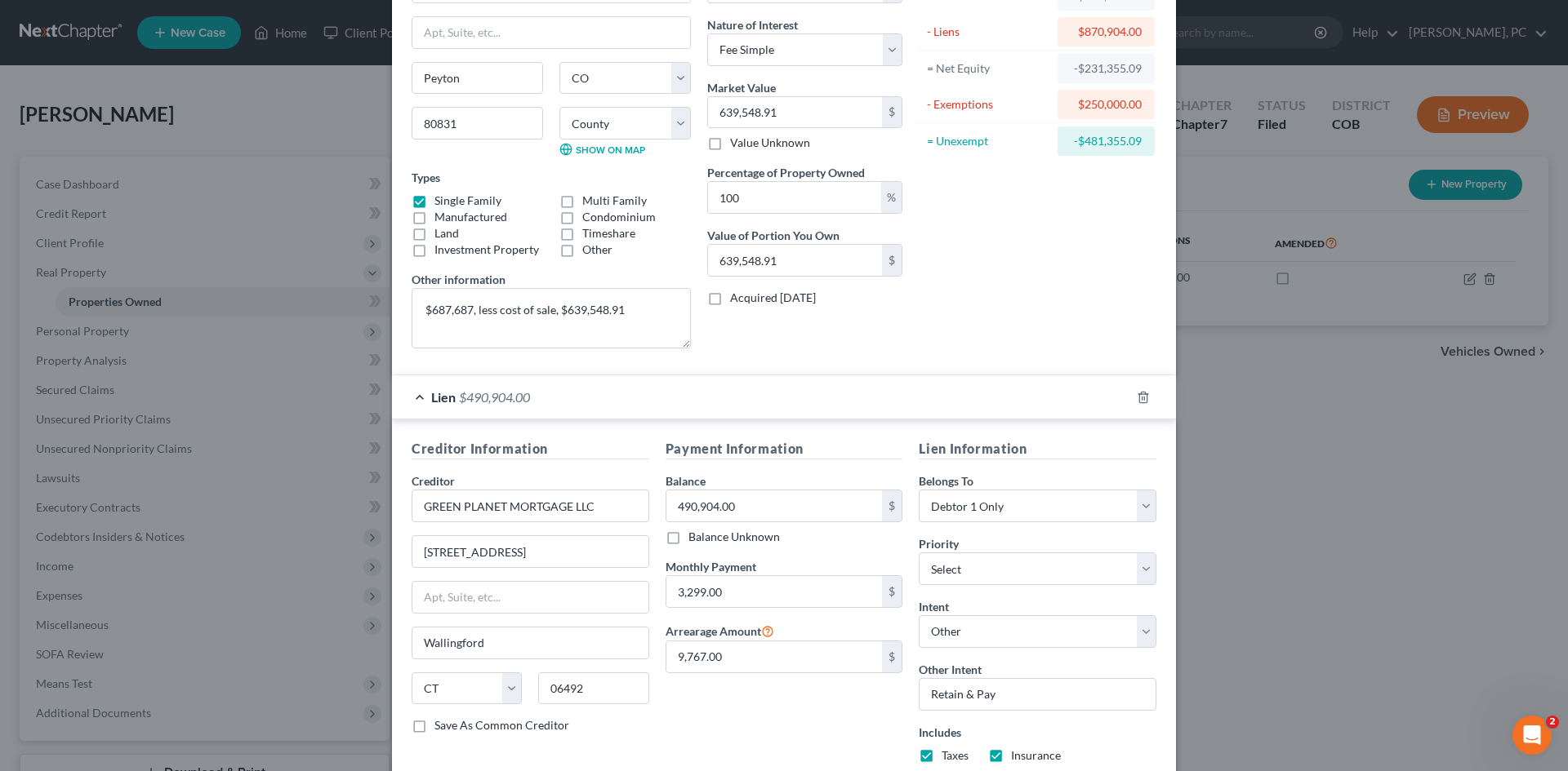
scroll to position [163, 0]
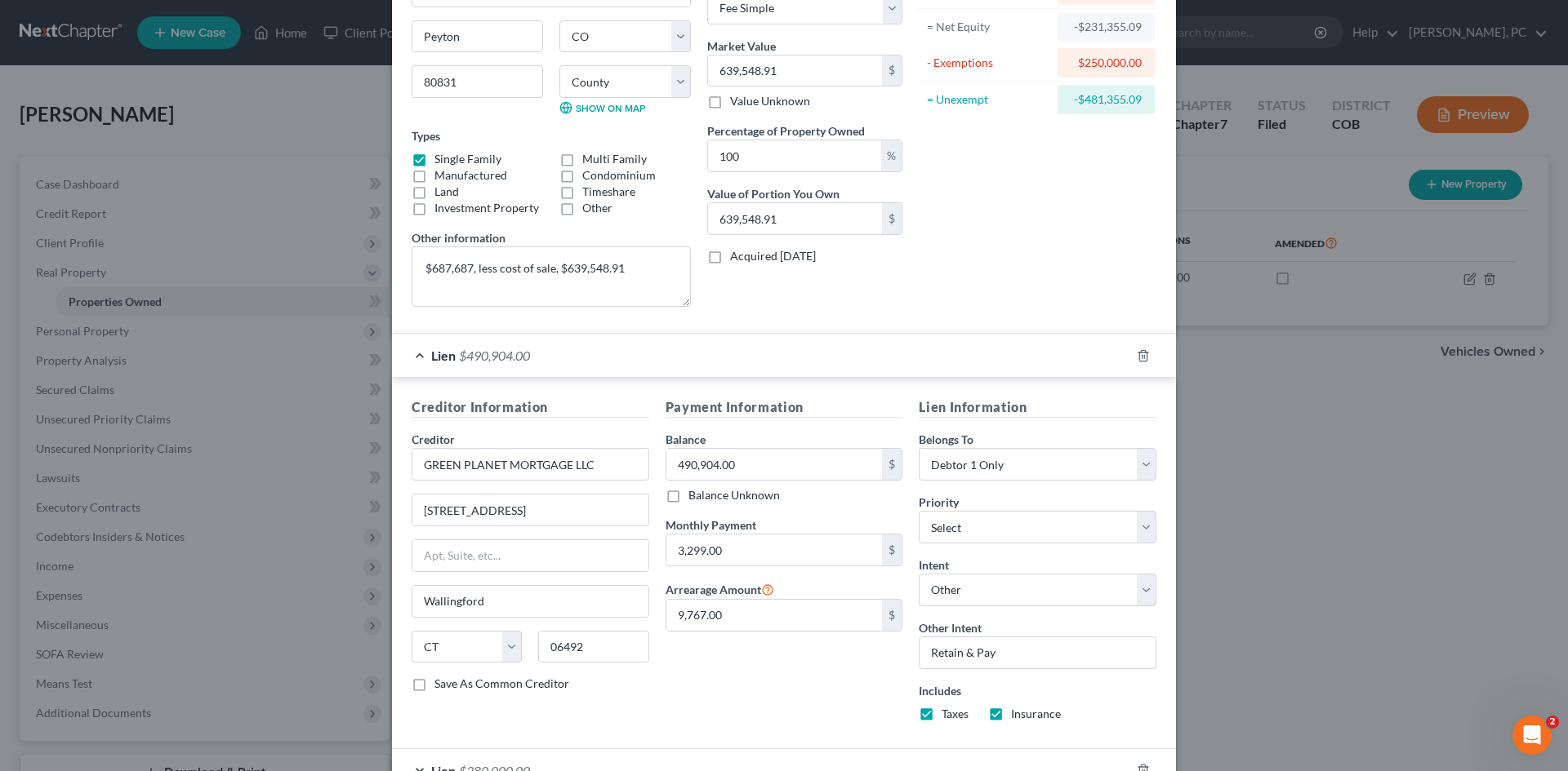
click at [490, 352] on span "$490,904.00" at bounding box center [494, 355] width 71 height 16
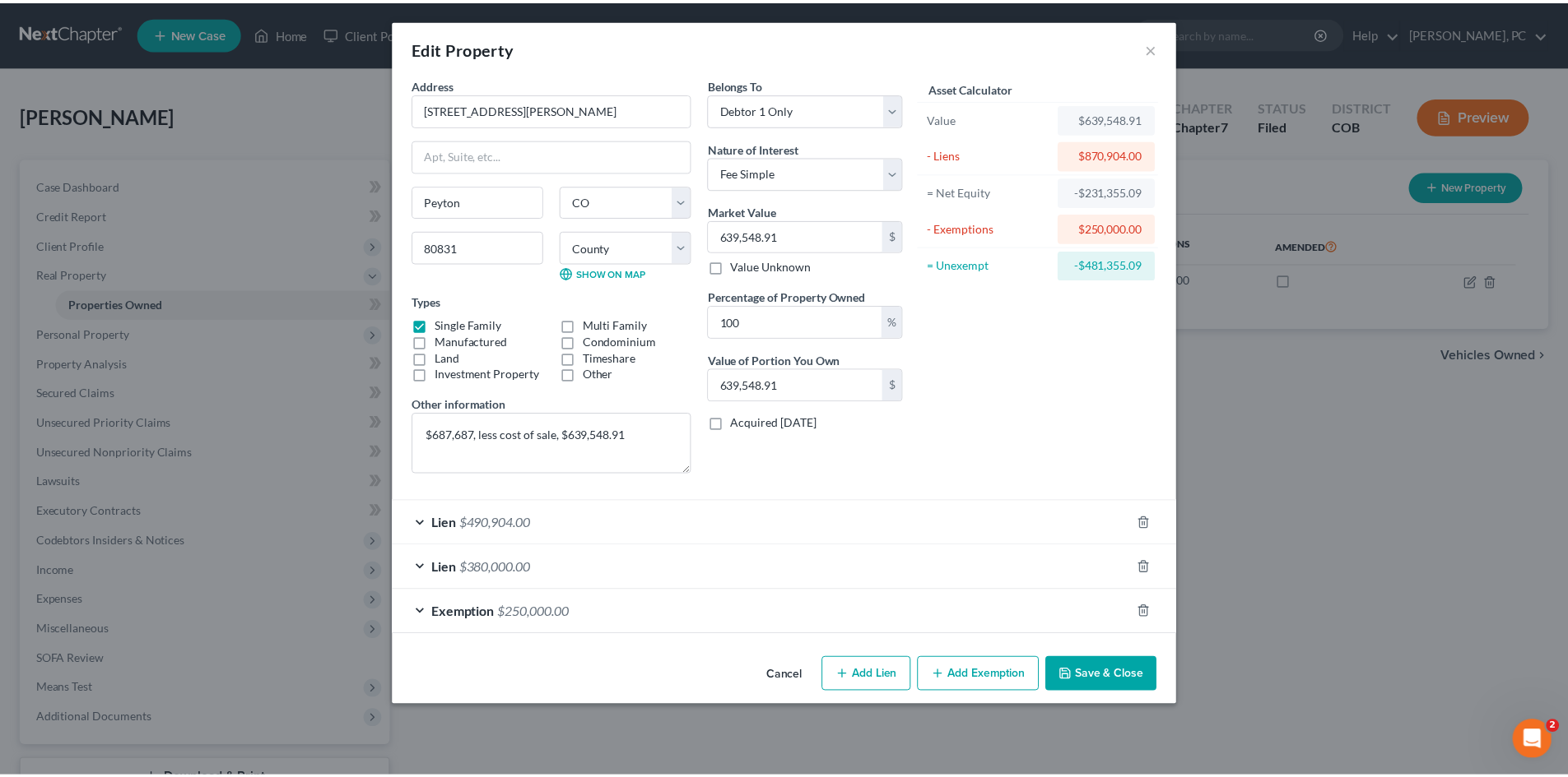
scroll to position [0, 0]
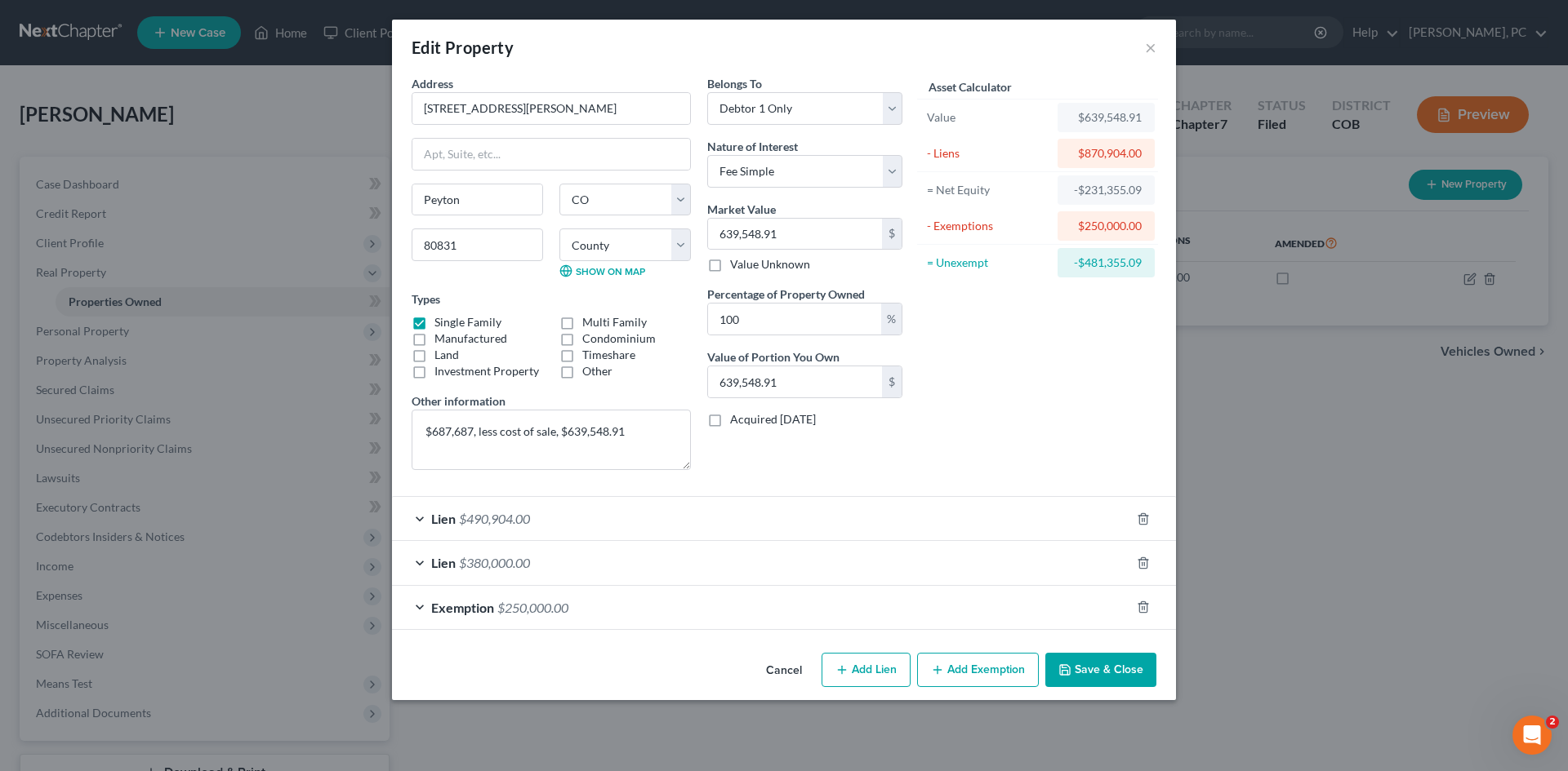
click at [484, 558] on span "$380,000.00" at bounding box center [494, 562] width 71 height 16
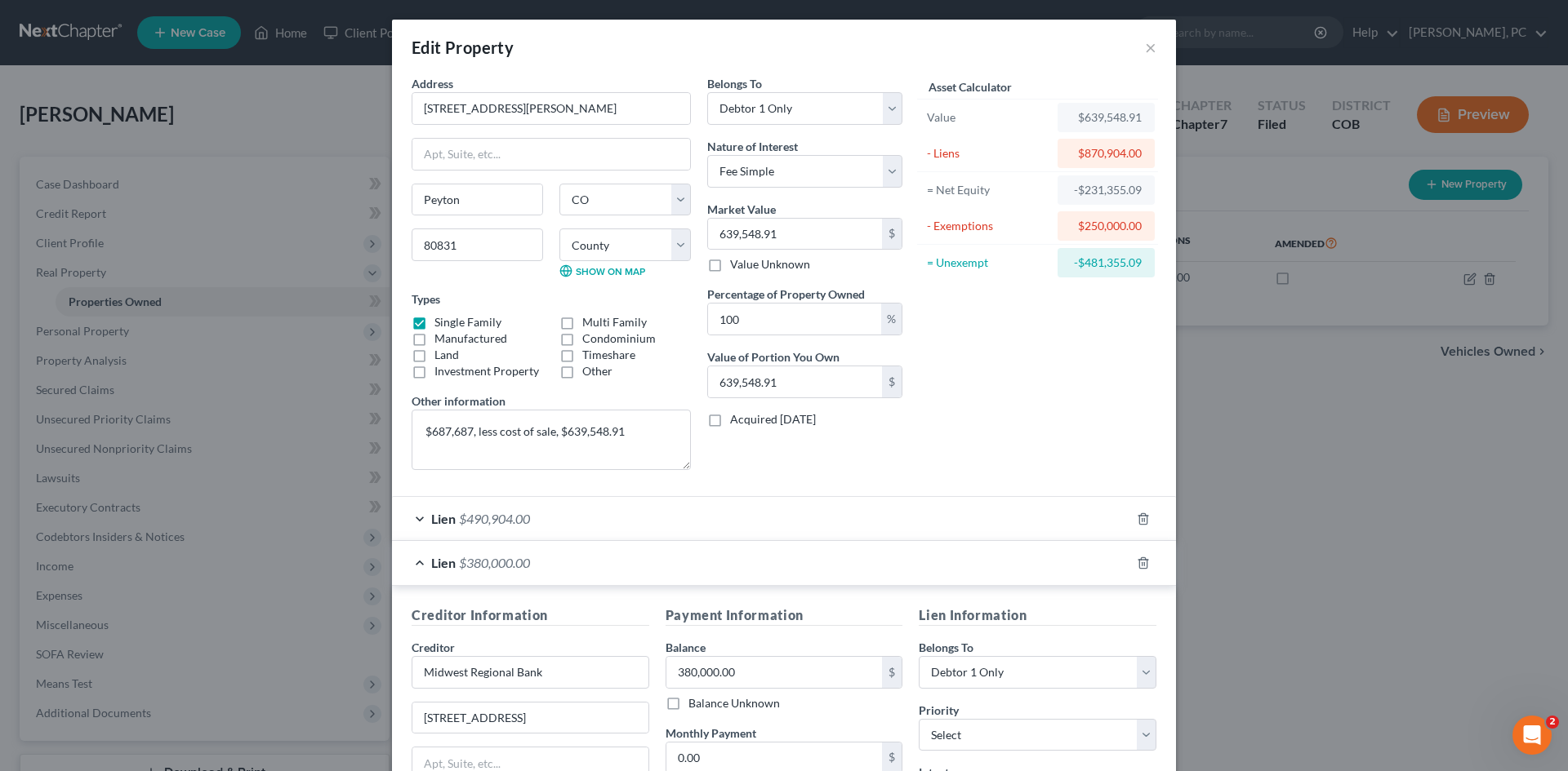
click at [486, 559] on span "$380,000.00" at bounding box center [494, 562] width 71 height 16
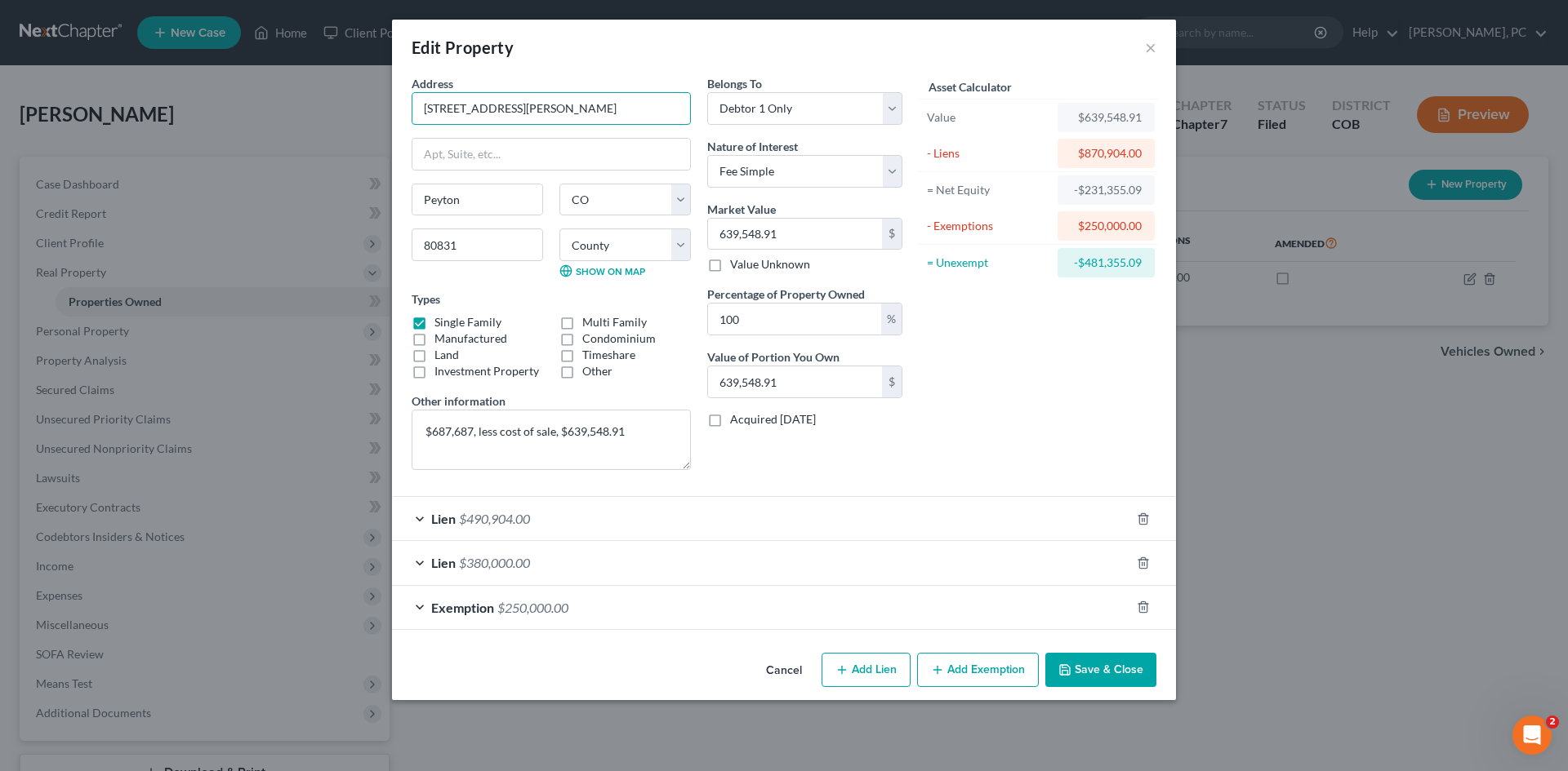
drag, startPoint x: 560, startPoint y: 102, endPoint x: 372, endPoint y: 95, distance: 188.1
click at [364, 95] on div "Edit Property × Address * [GEOGRAPHIC_DATA][PERSON_NAME] [PERSON_NAME][GEOGRAPH…" at bounding box center [784, 386] width 1568 height 771
click at [791, 674] on button "Cancel" at bounding box center [784, 671] width 62 height 33
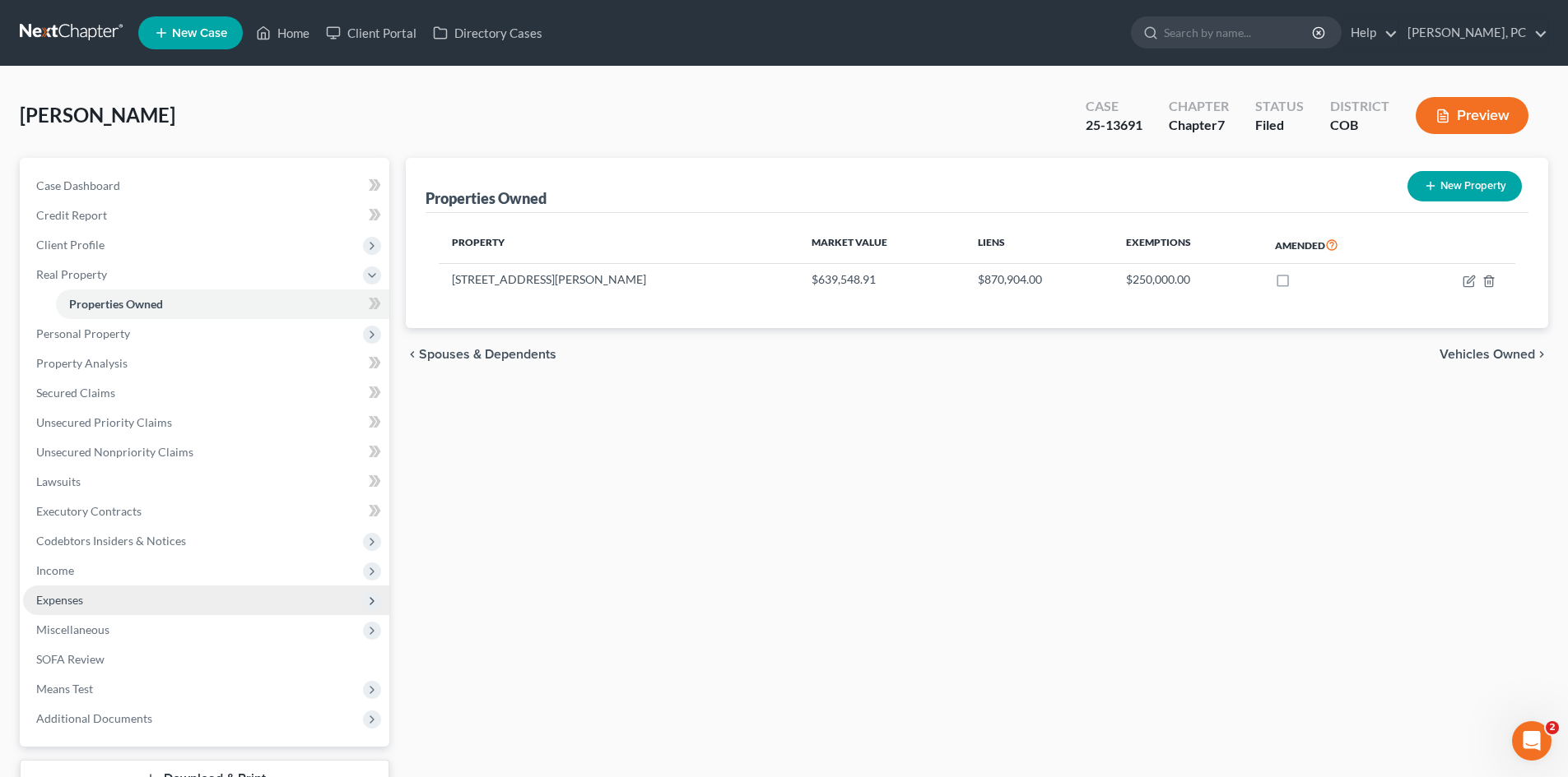
click at [39, 597] on span "Expenses" at bounding box center [59, 600] width 47 height 14
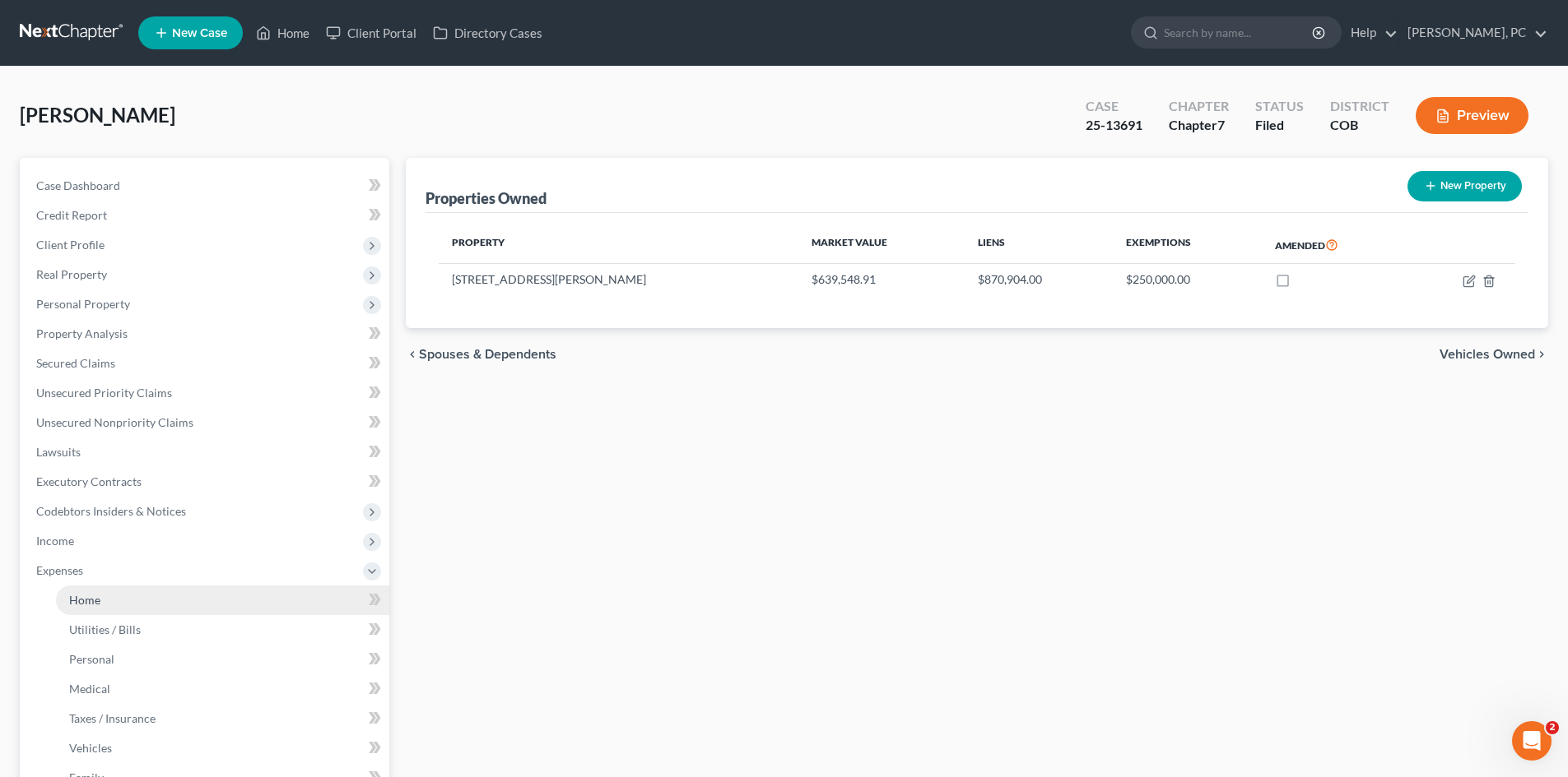
click at [93, 599] on span "Home" at bounding box center [85, 600] width 31 height 14
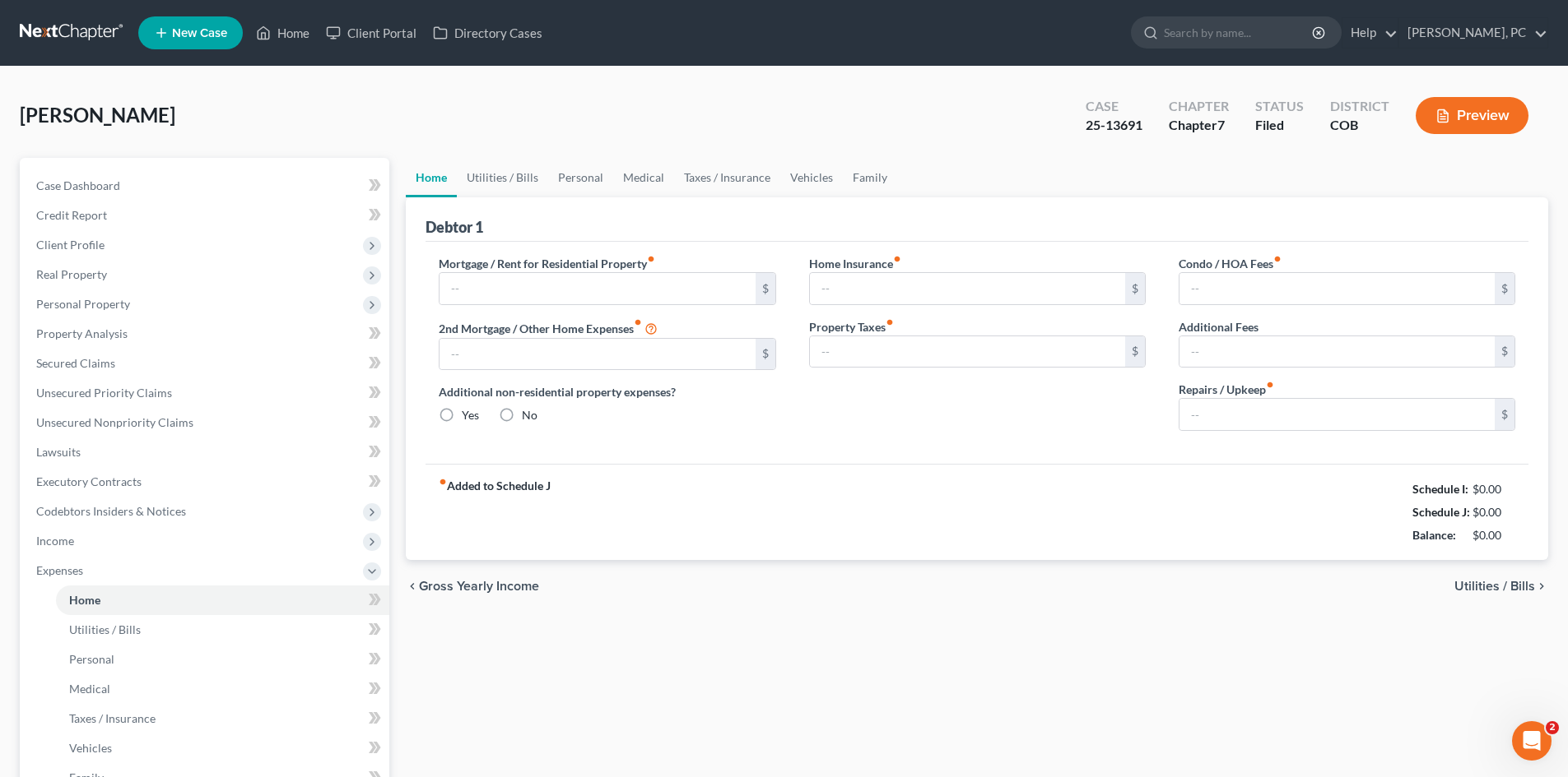
type input "3,299.02"
radio input "true"
type input "0.00"
type input "94.00"
type input "0.00"
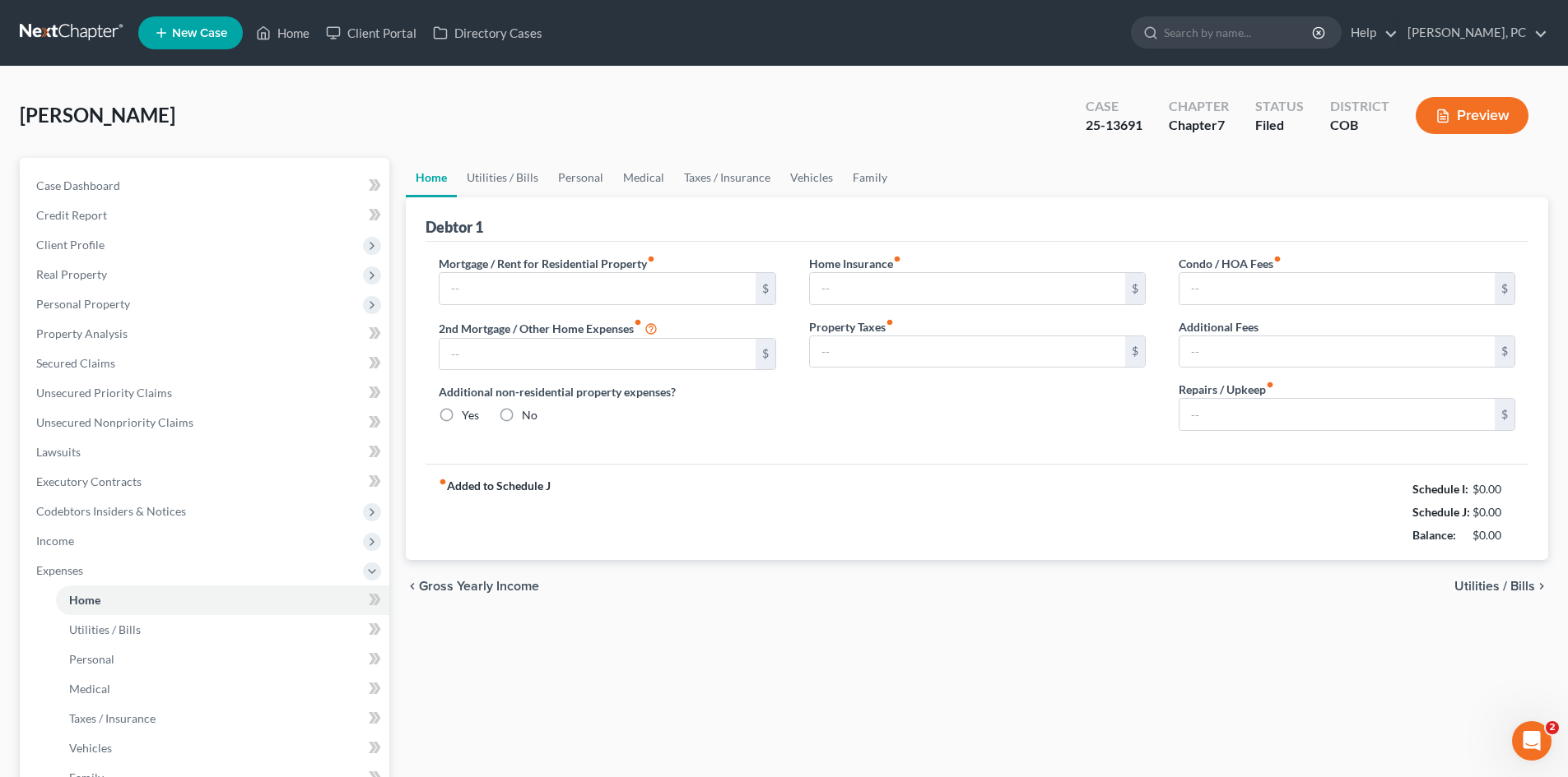
type input "50.00"
click at [285, 35] on link "Home" at bounding box center [282, 33] width 70 height 30
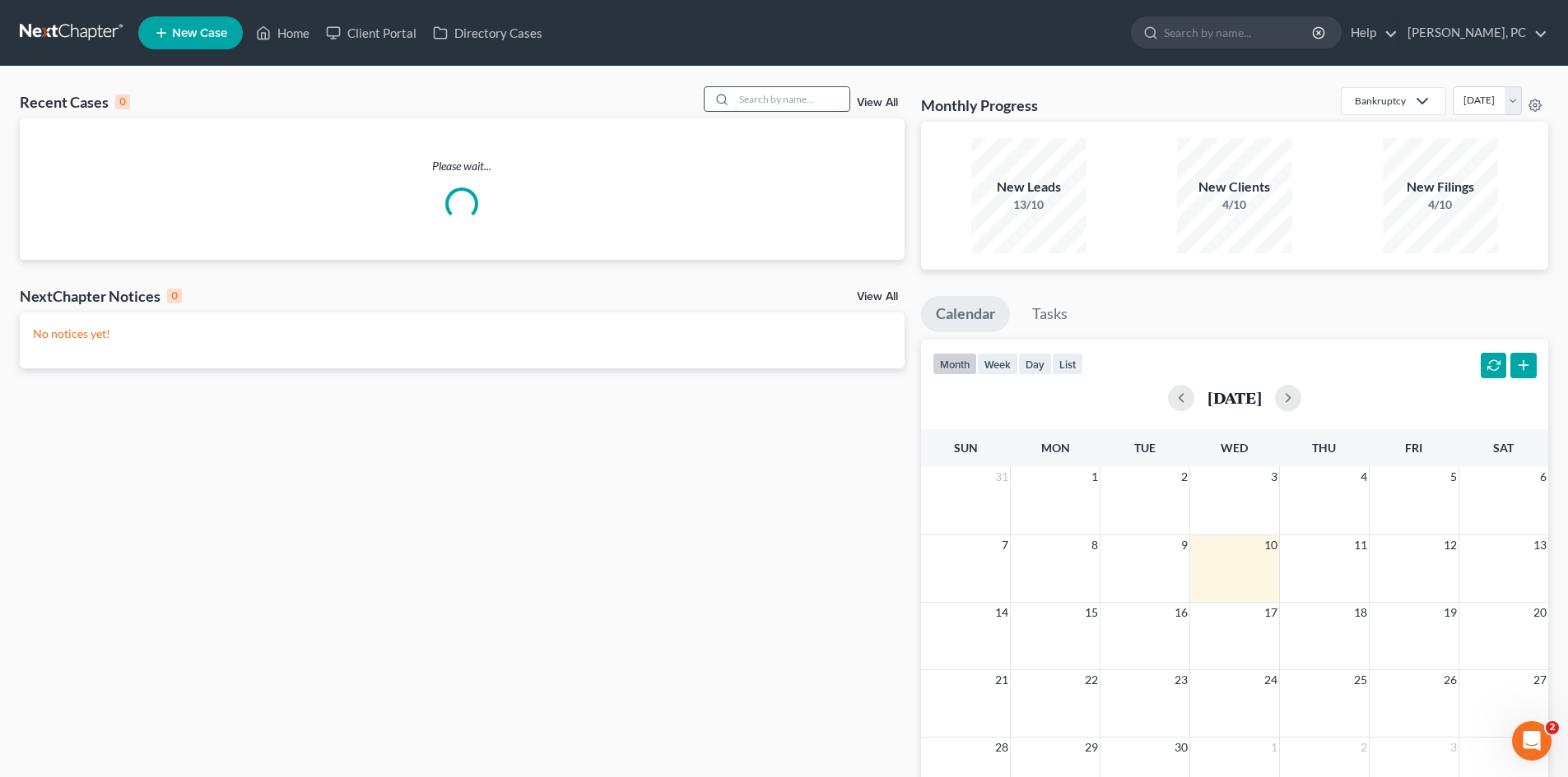
click at [793, 91] on input "search" at bounding box center [792, 99] width 116 height 24
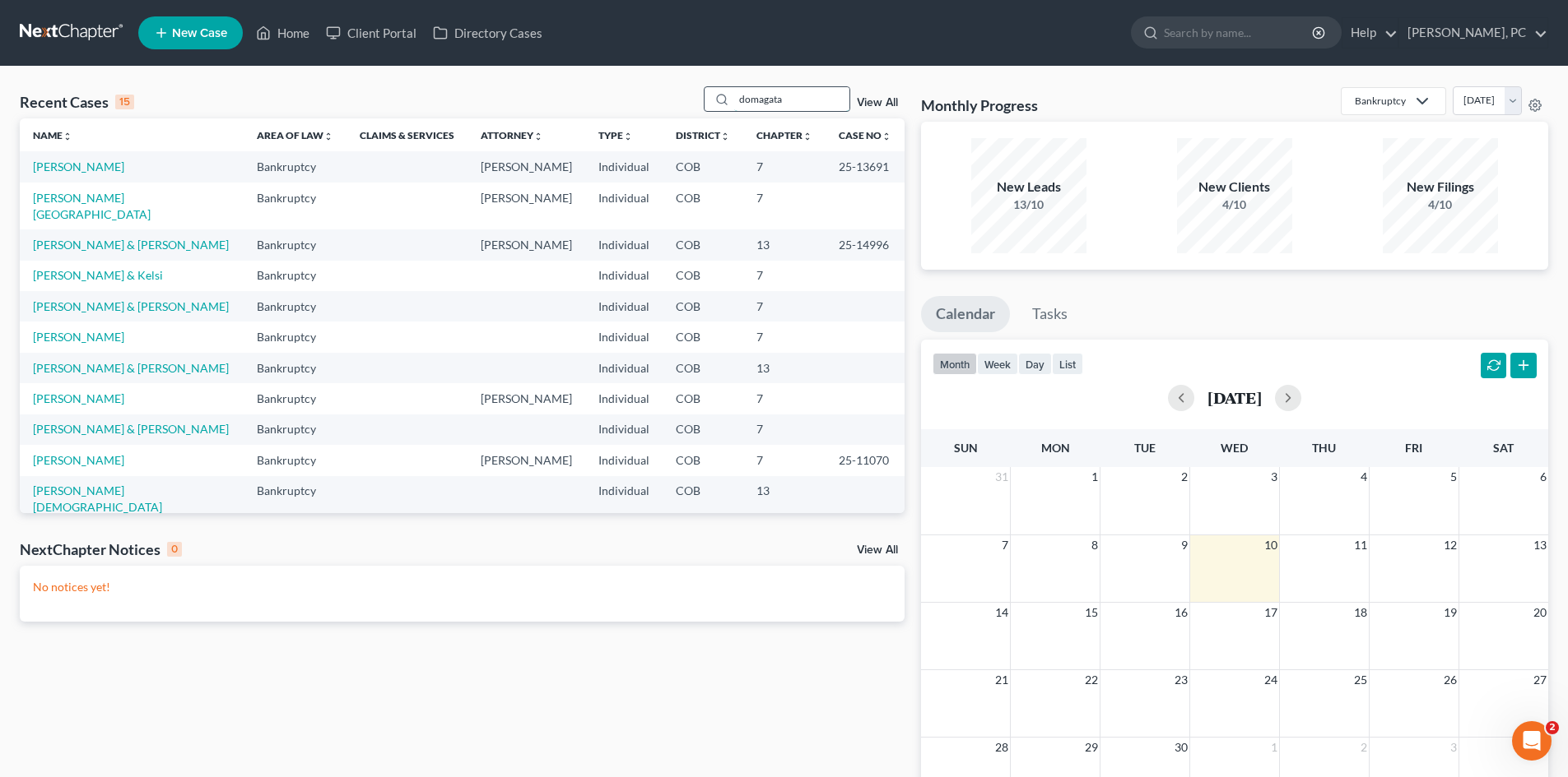
type input "domagata"
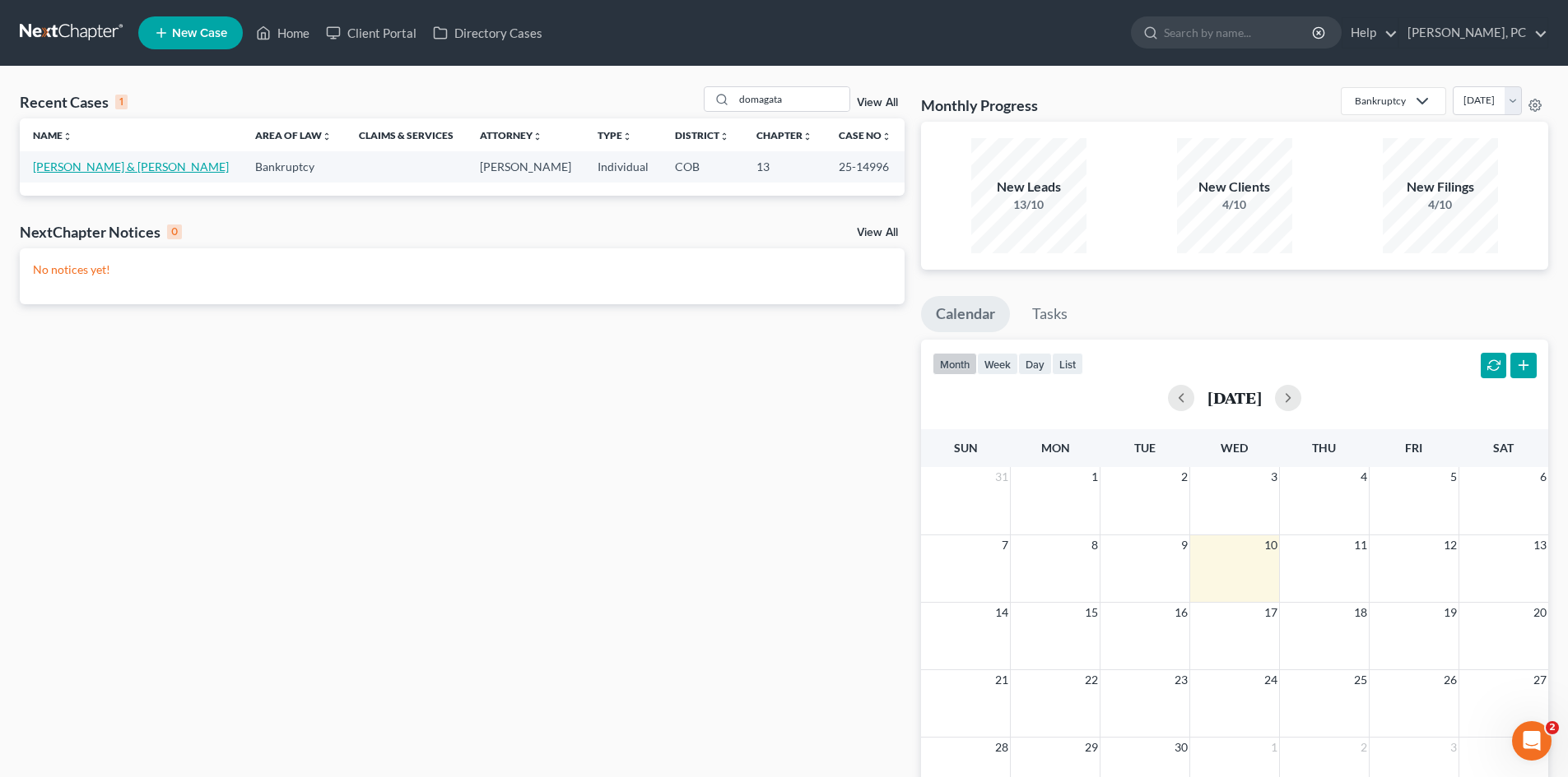
click at [83, 166] on link "[PERSON_NAME] & [PERSON_NAME]" at bounding box center [130, 166] width 196 height 14
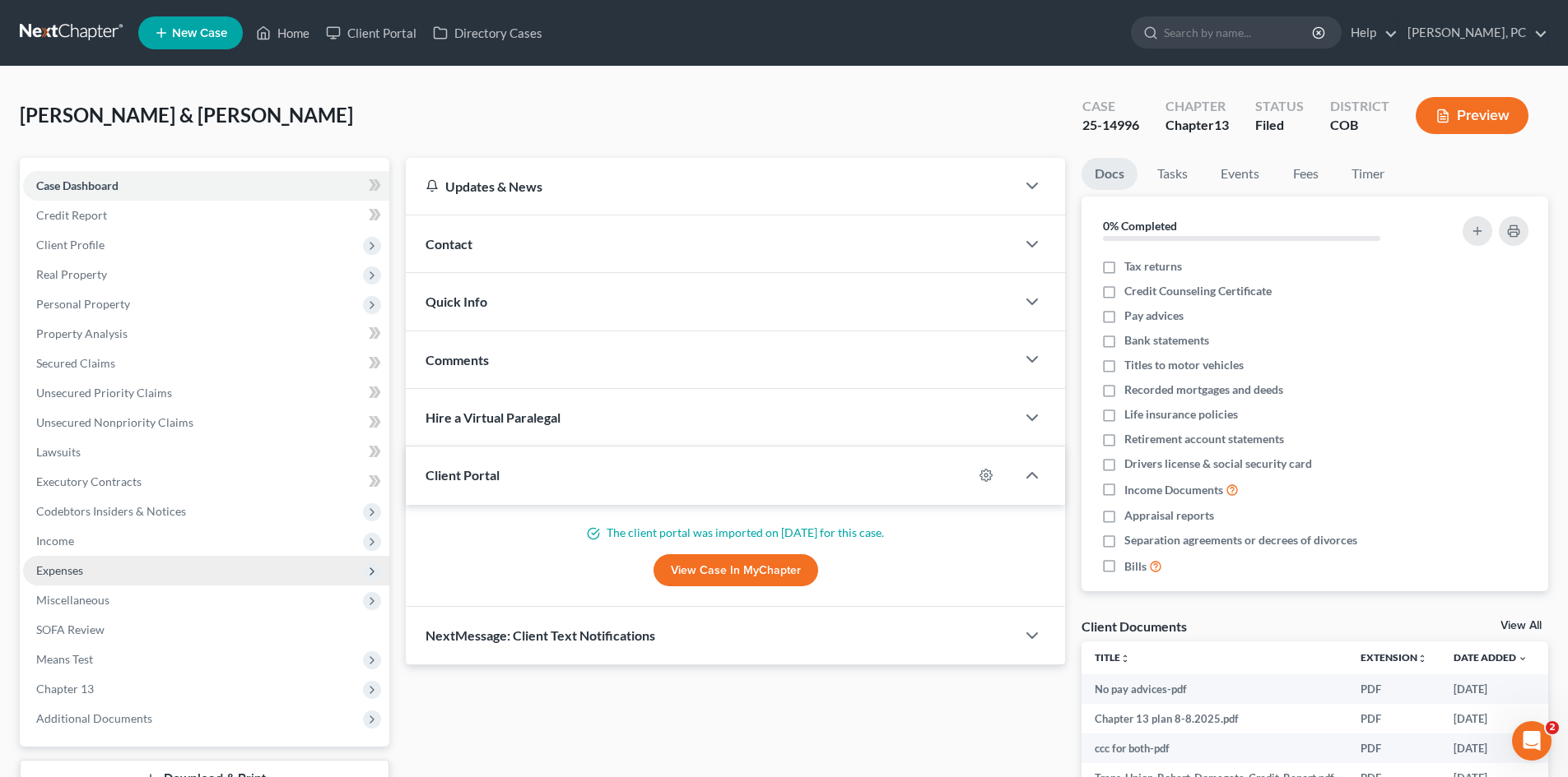
click at [64, 576] on span "Expenses" at bounding box center [59, 570] width 47 height 14
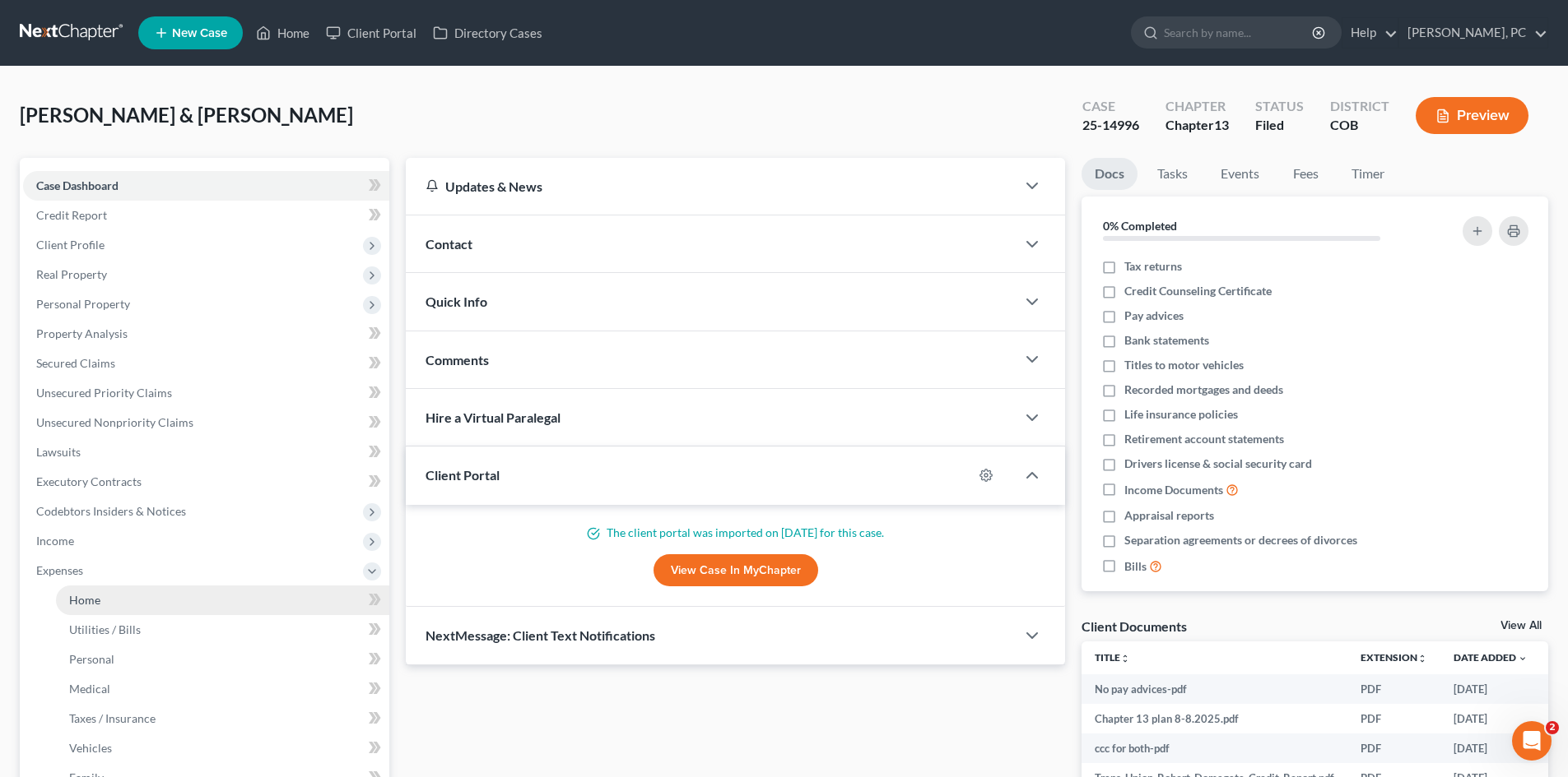
click at [89, 602] on span "Home" at bounding box center [85, 600] width 31 height 14
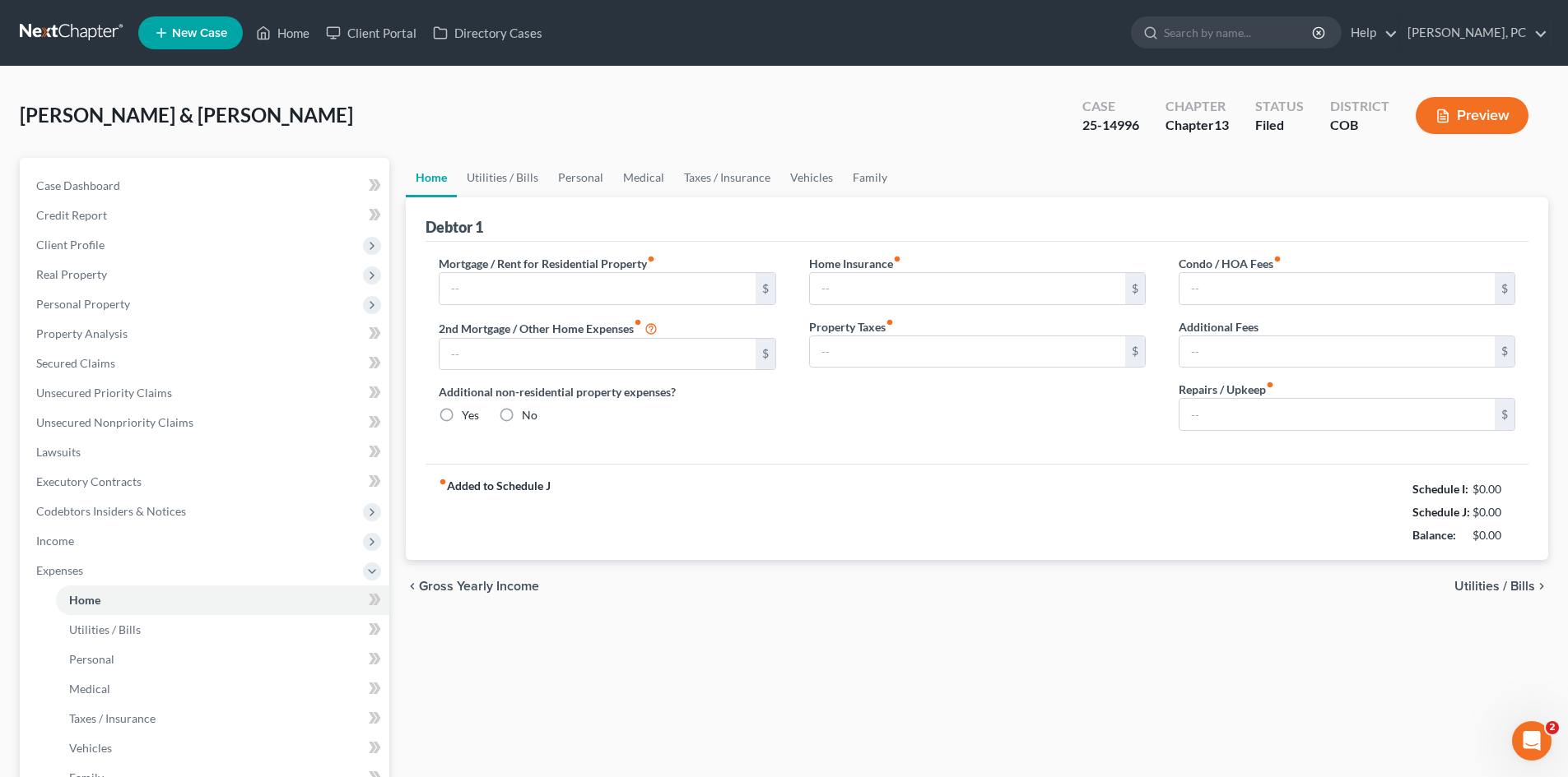
type input "2,700.00"
type input "0.00"
radio input "true"
type input "0.00"
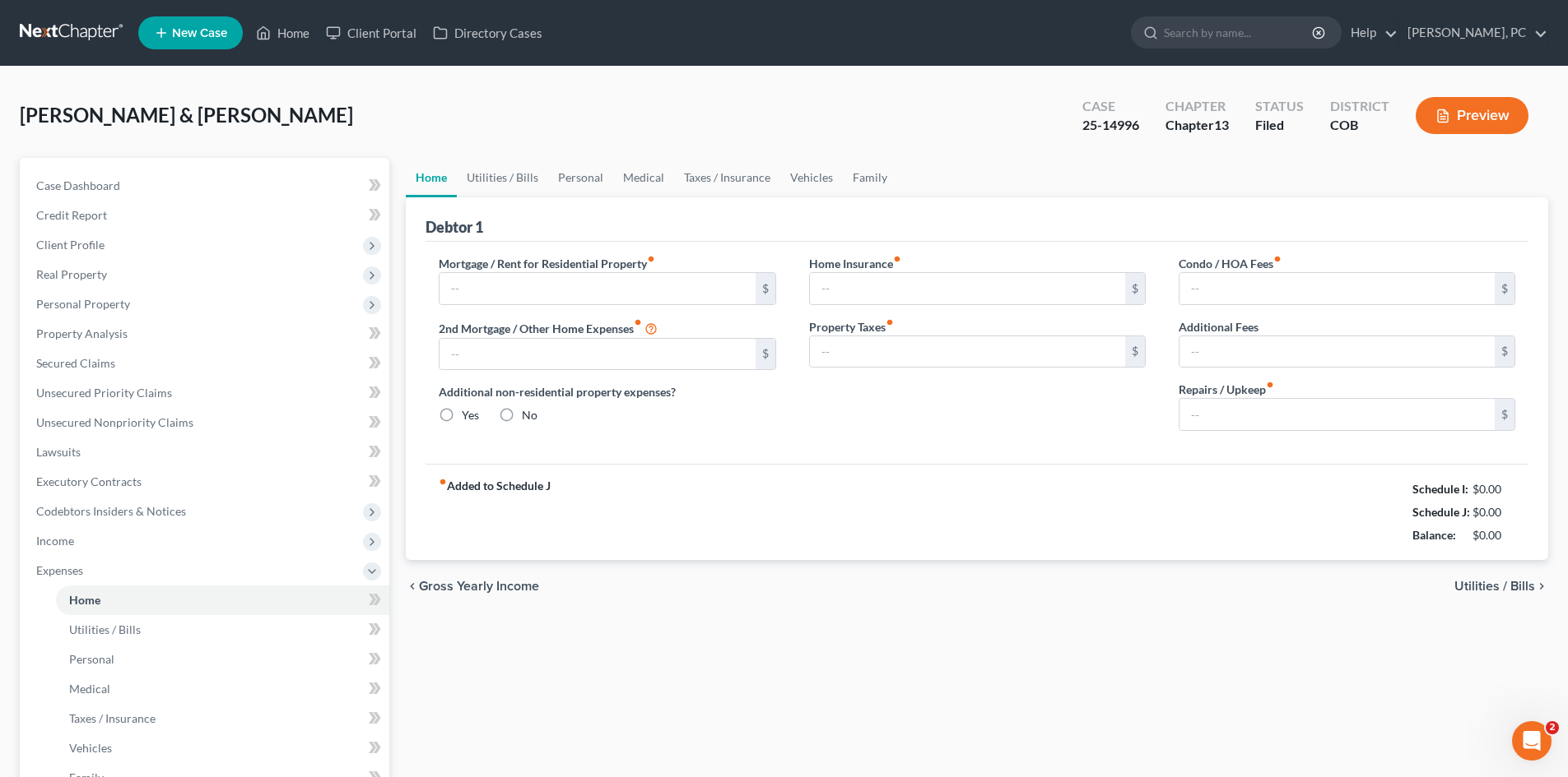
type input "45.00"
type input "0.00"
type input "50.00"
